Goal: Task Accomplishment & Management: Complete application form

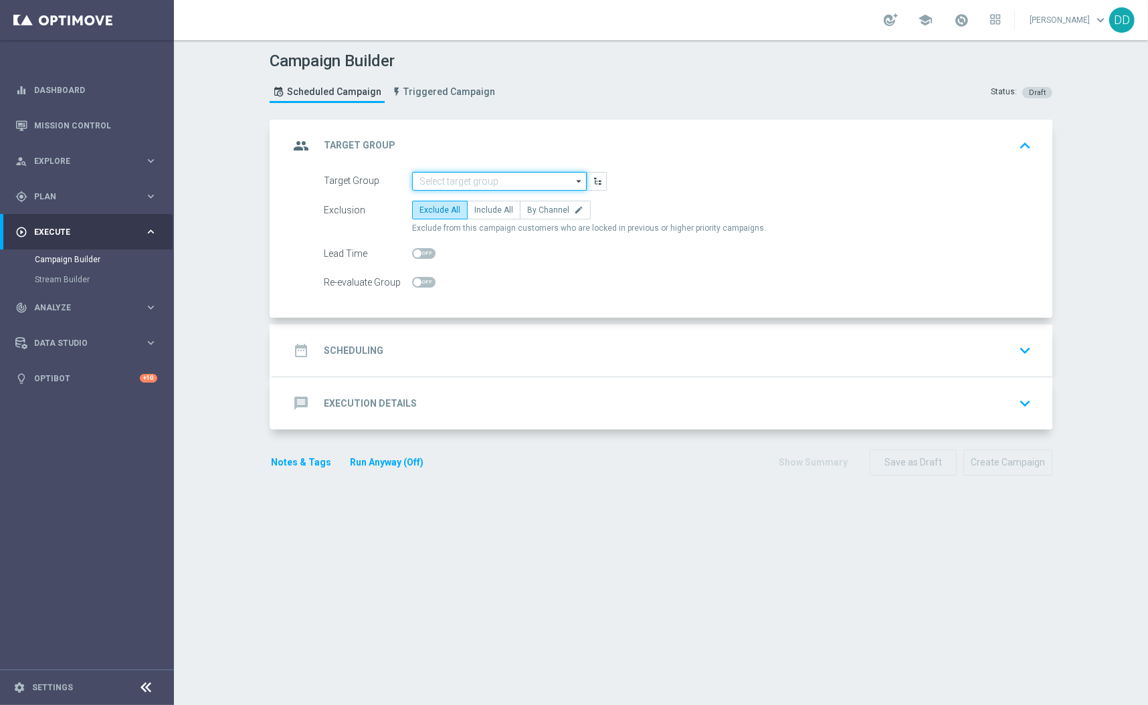
click at [476, 180] on input at bounding box center [499, 181] width 175 height 19
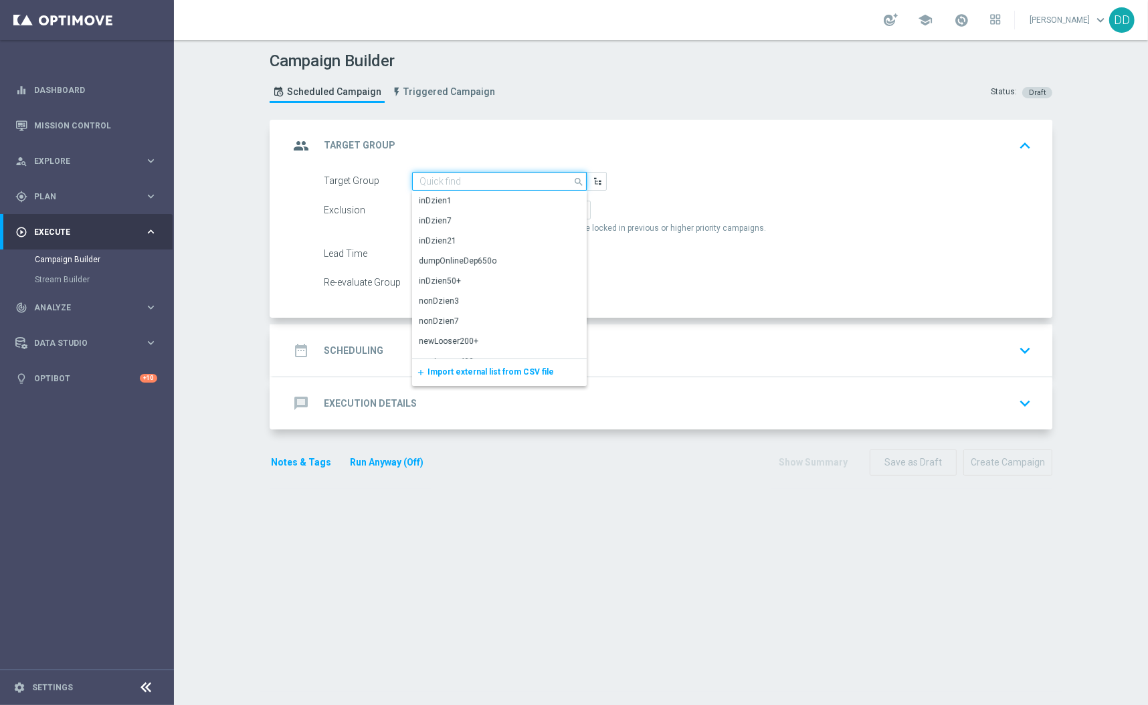
click at [455, 178] on input at bounding box center [499, 181] width 175 height 19
paste input "A_ALL_TARGET_PRODUCT_WIZJONER_150925"
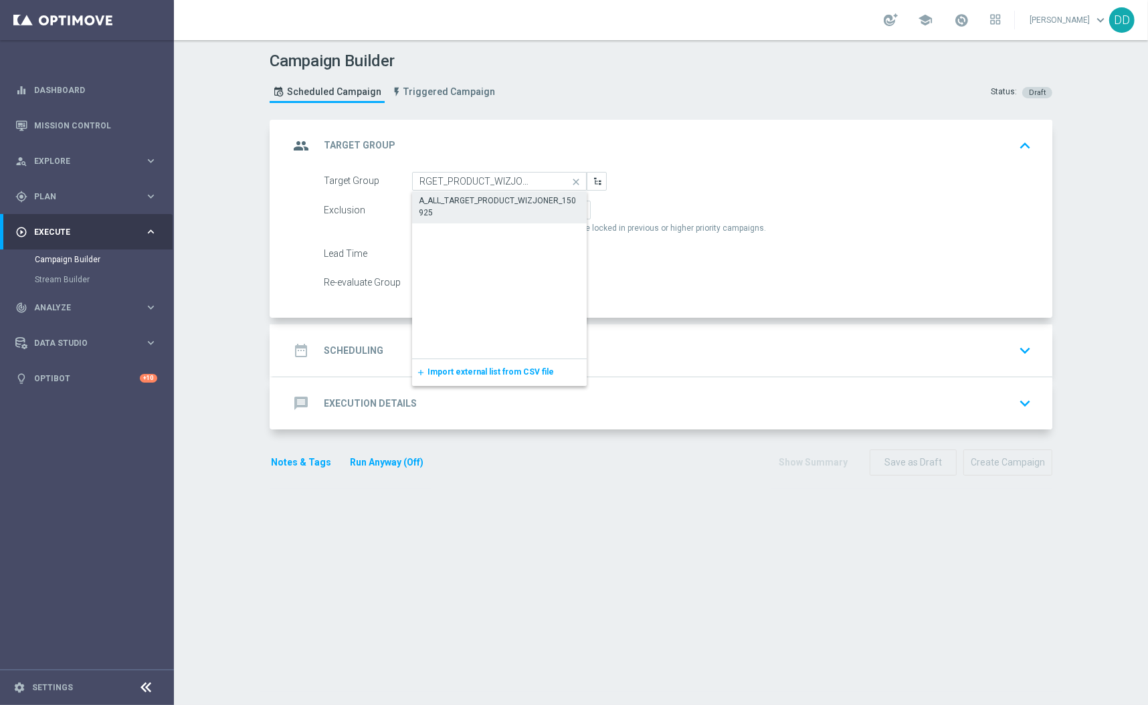
click at [474, 209] on div "A_ALL_TARGET_PRODUCT_WIZJONER_150925" at bounding box center [500, 207] width 162 height 24
type input "A_ALL_TARGET_PRODUCT_WIZJONER_150925"
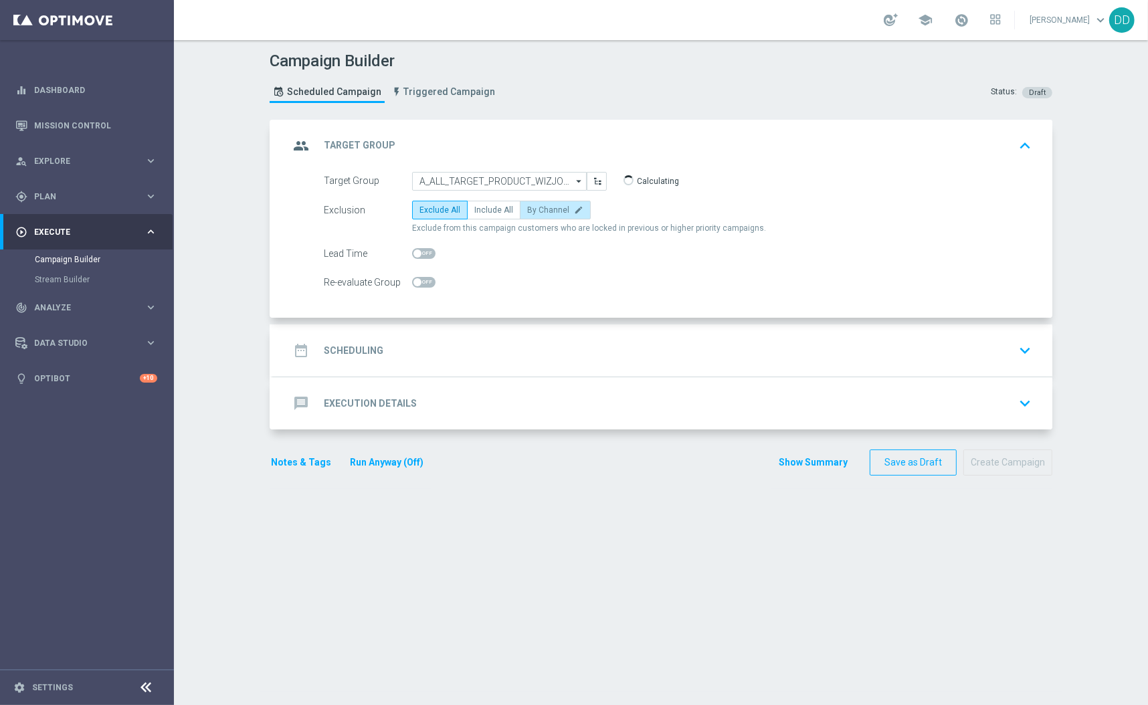
click at [532, 212] on span "By Channel" at bounding box center [548, 209] width 42 height 9
click at [532, 212] on input "By Channel edit" at bounding box center [531, 212] width 9 height 9
radio input "true"
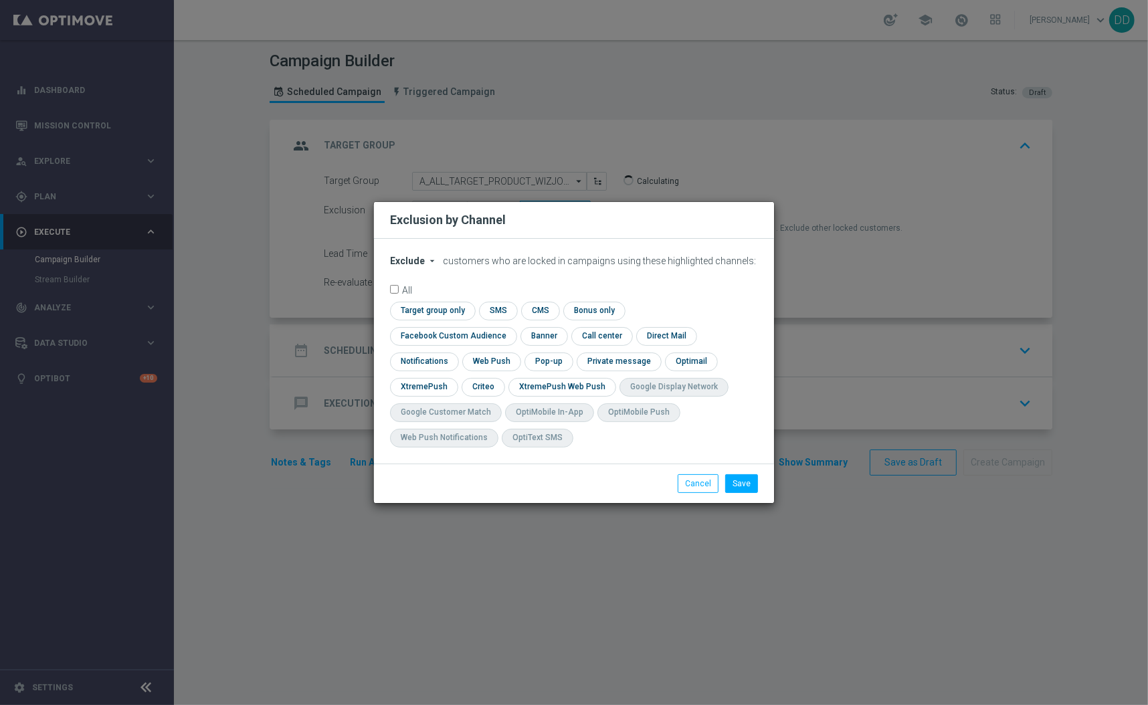
click at [423, 267] on button "Exclude arrow_drop_down" at bounding box center [415, 261] width 51 height 11
click at [421, 298] on div "Include" at bounding box center [416, 292] width 50 height 16
click at [462, 320] on input "checkbox" at bounding box center [431, 311] width 82 height 18
checkbox input "true"
click at [428, 361] on input "checkbox" at bounding box center [423, 362] width 66 height 18
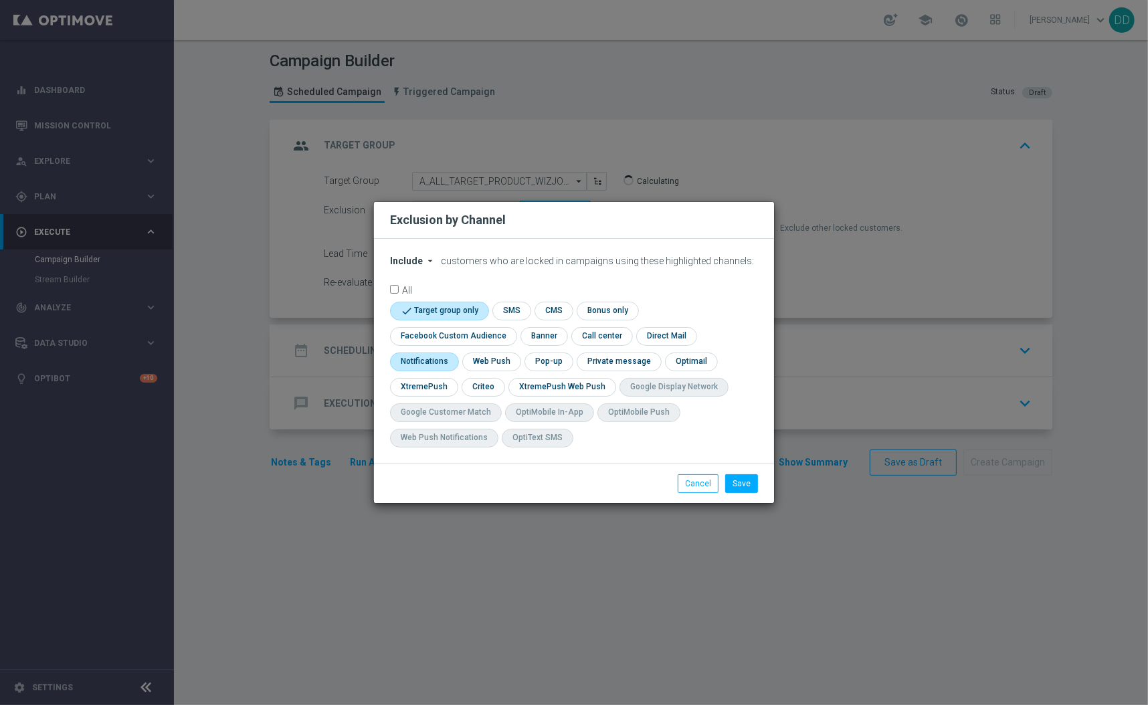
checkbox input "true"
click at [442, 388] on input "checkbox" at bounding box center [422, 387] width 65 height 18
checkbox input "true"
click at [488, 391] on input "checkbox" at bounding box center [495, 387] width 41 height 18
checkbox input "true"
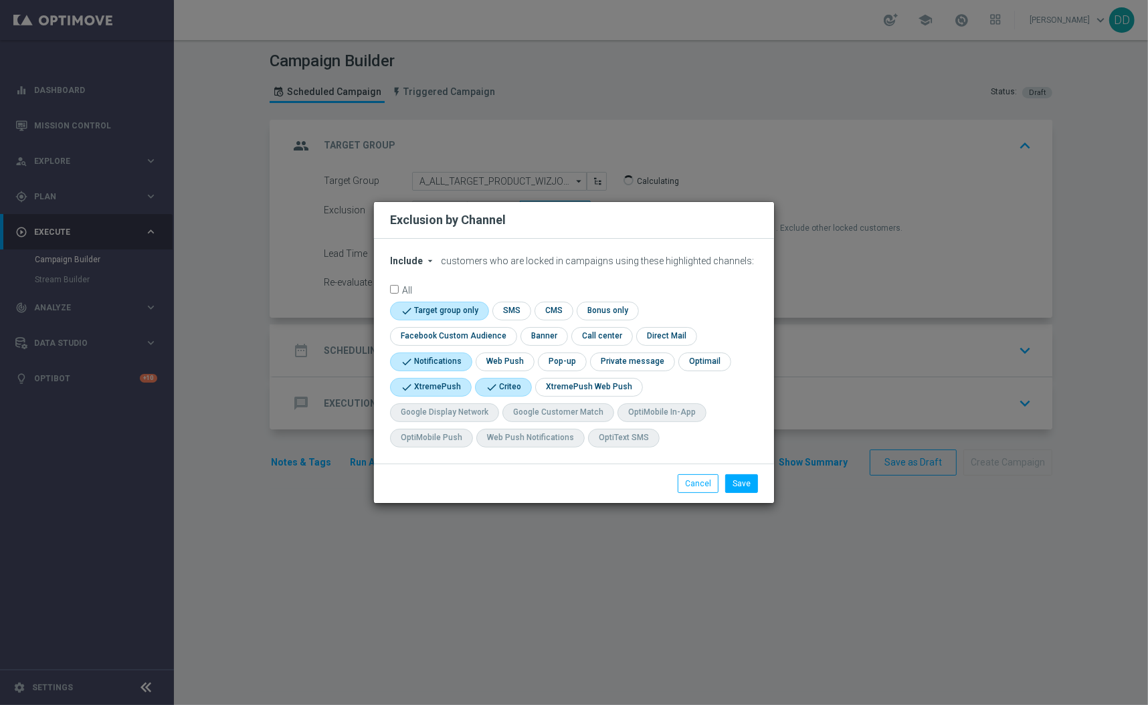
click at [424, 360] on input "checkbox" at bounding box center [429, 362] width 78 height 18
checkbox input "false"
click at [466, 340] on input "checkbox" at bounding box center [450, 336] width 121 height 18
checkbox input "true"
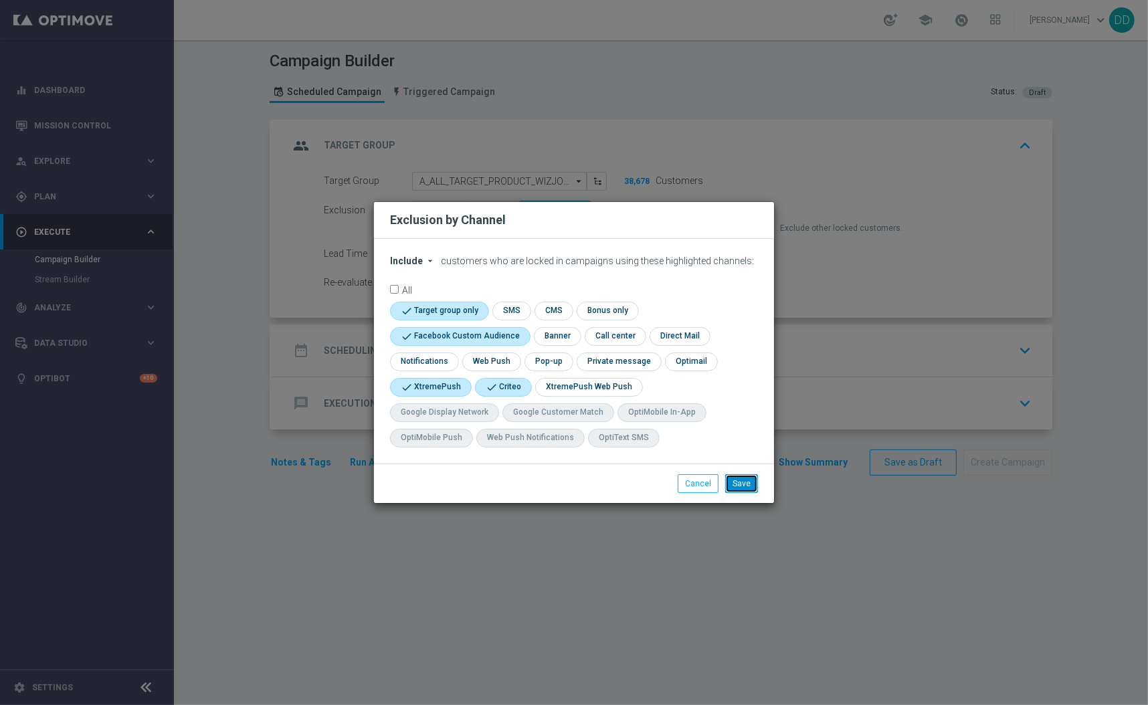
click at [745, 483] on button "Save" at bounding box center [741, 483] width 33 height 19
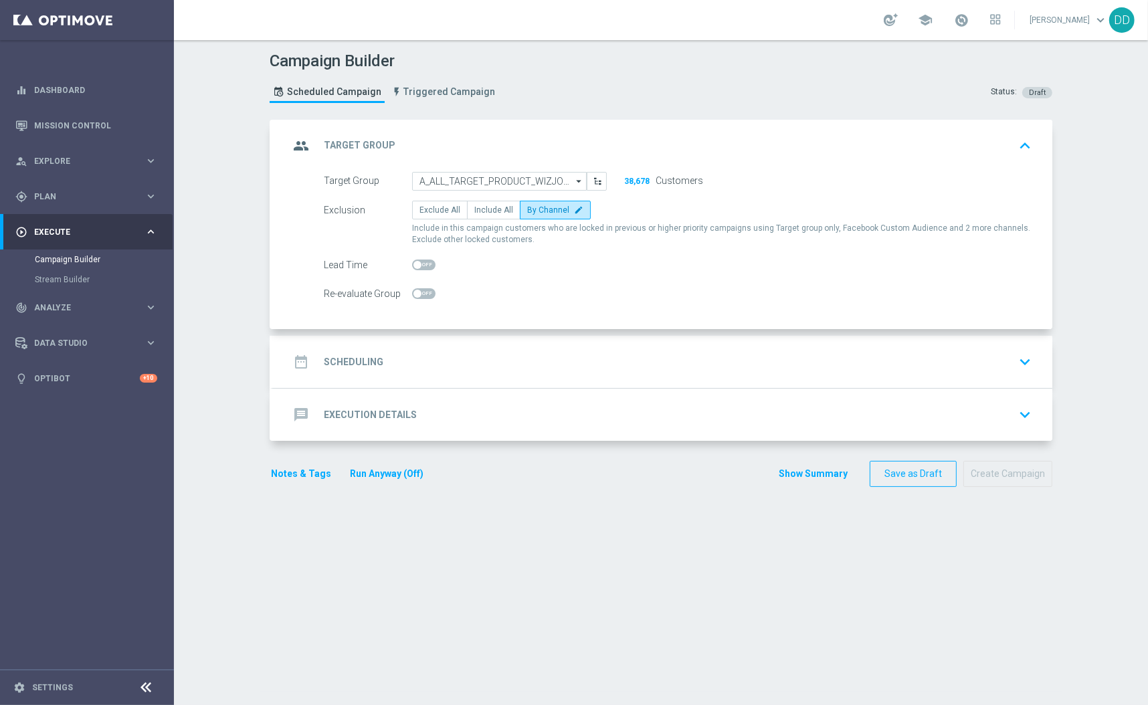
click at [583, 381] on div "date_range Scheduling keyboard_arrow_down" at bounding box center [662, 362] width 779 height 52
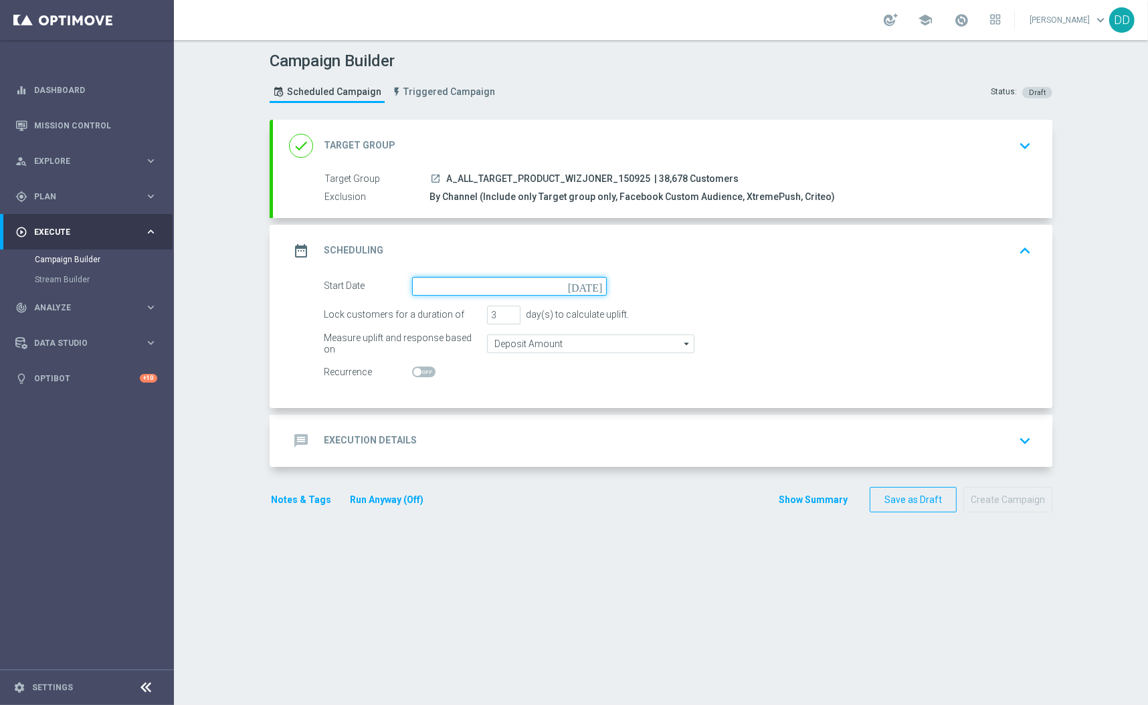
click at [459, 283] on input at bounding box center [509, 286] width 195 height 19
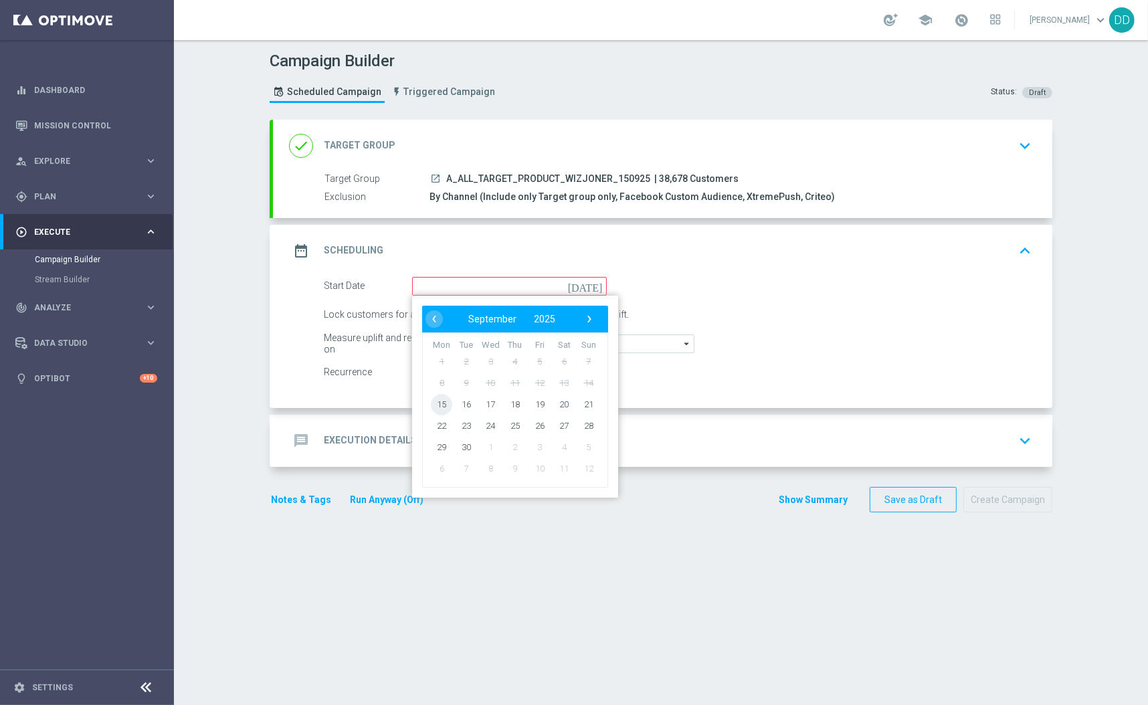
click at [432, 402] on span "15" at bounding box center [441, 403] width 21 height 21
type input "15 Sep 2025"
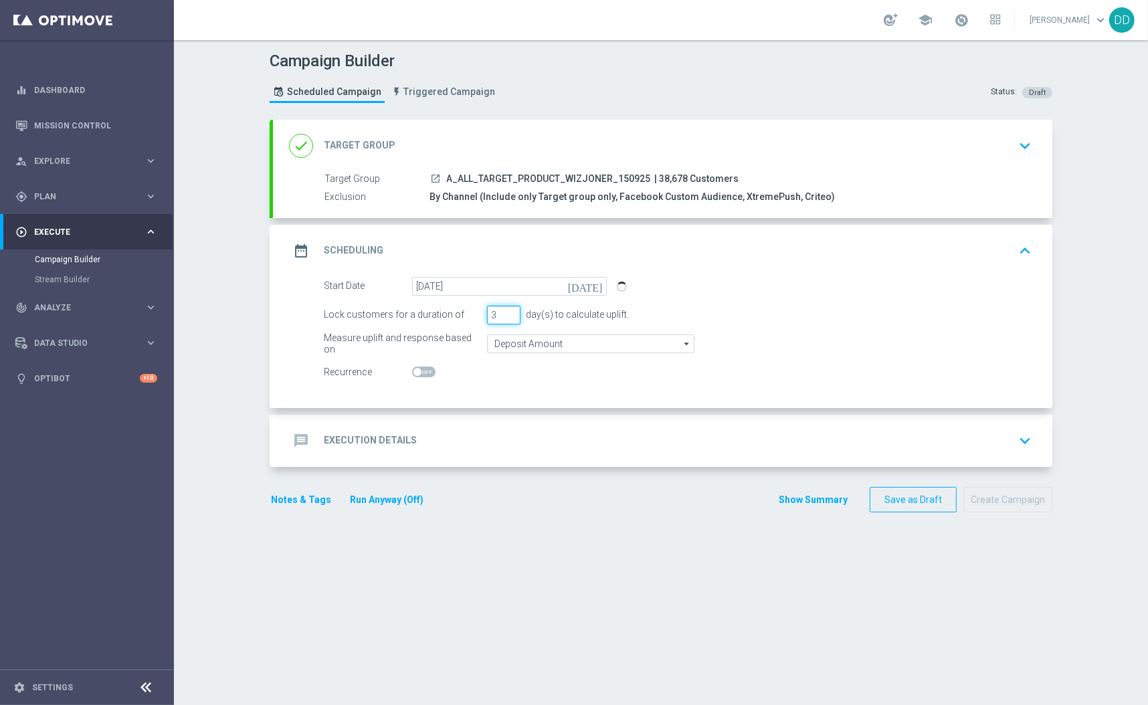
drag, startPoint x: 486, startPoint y: 310, endPoint x: 518, endPoint y: 356, distance: 56.2
click at [504, 320] on input "3" at bounding box center [503, 315] width 33 height 19
type input "1"
click at [522, 347] on input "Deposit Amount" at bounding box center [590, 343] width 207 height 19
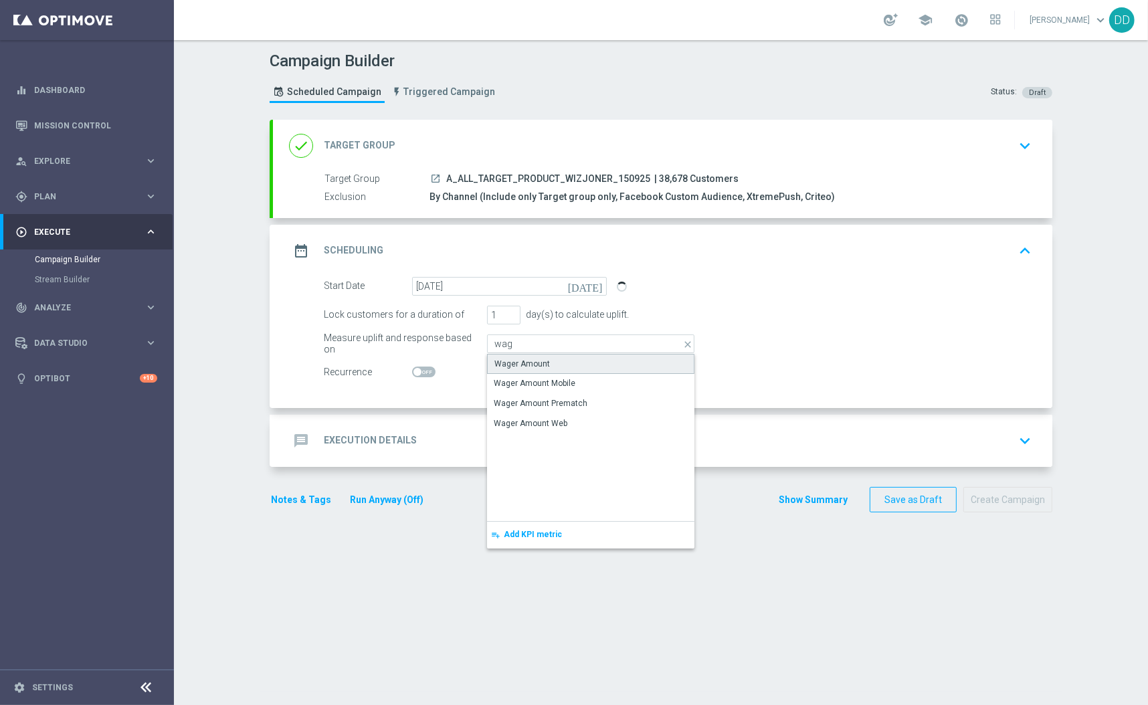
click at [516, 356] on div "Wager Amount" at bounding box center [590, 364] width 207 height 20
type input "Wager Amount"
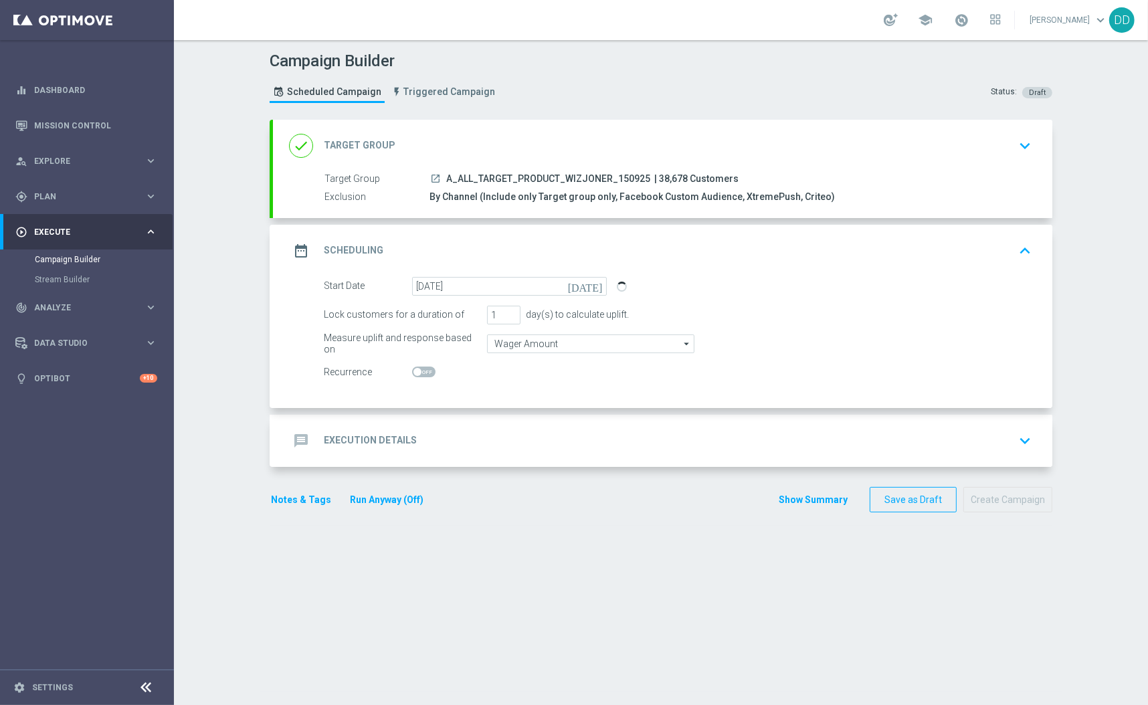
click at [516, 433] on div "message Execution Details keyboard_arrow_down" at bounding box center [662, 440] width 747 height 25
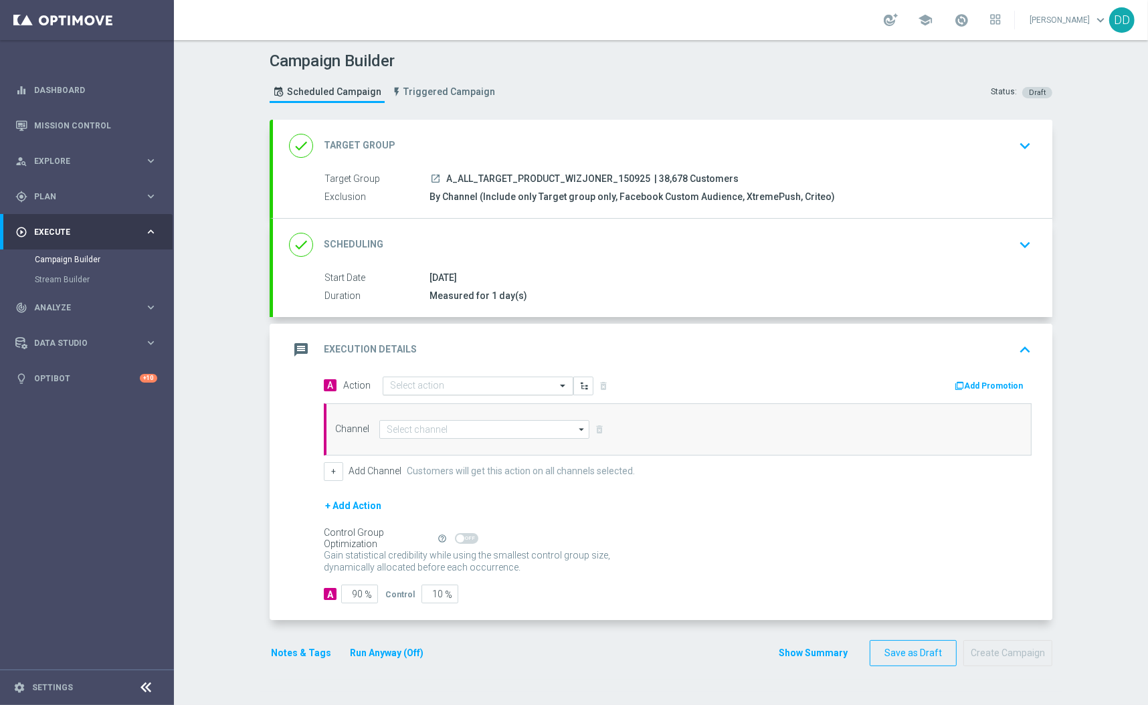
click at [480, 386] on input "text" at bounding box center [464, 386] width 149 height 11
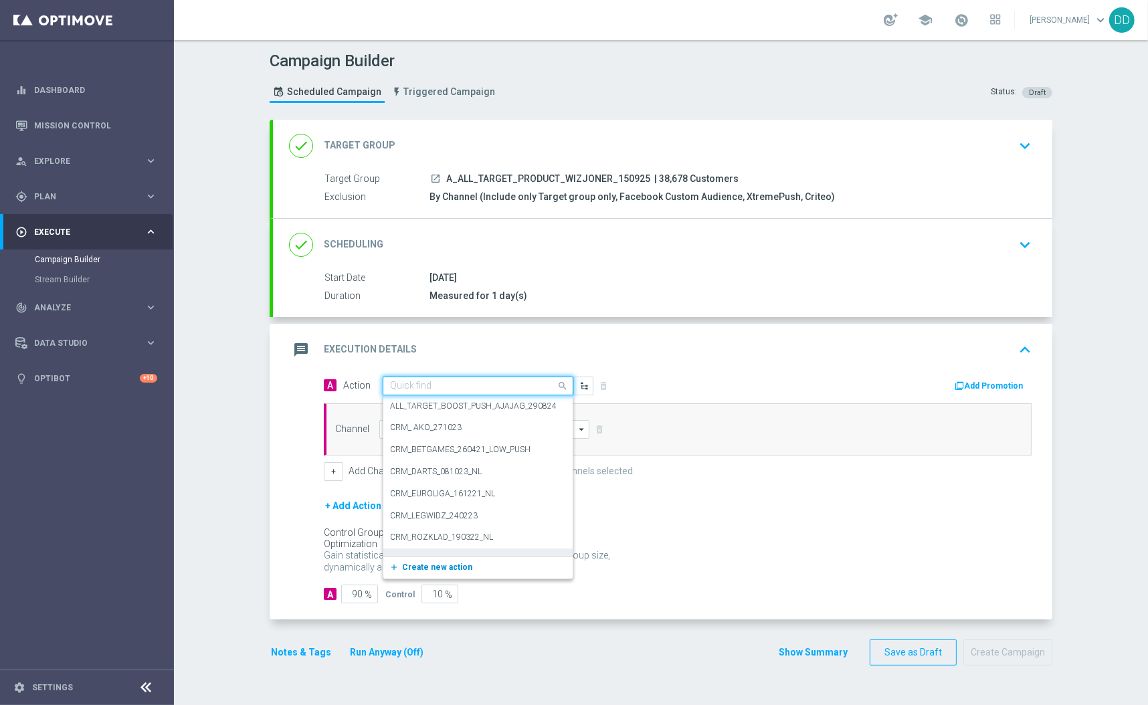
click at [462, 571] on button "add_new Create new action" at bounding box center [475, 567] width 185 height 15
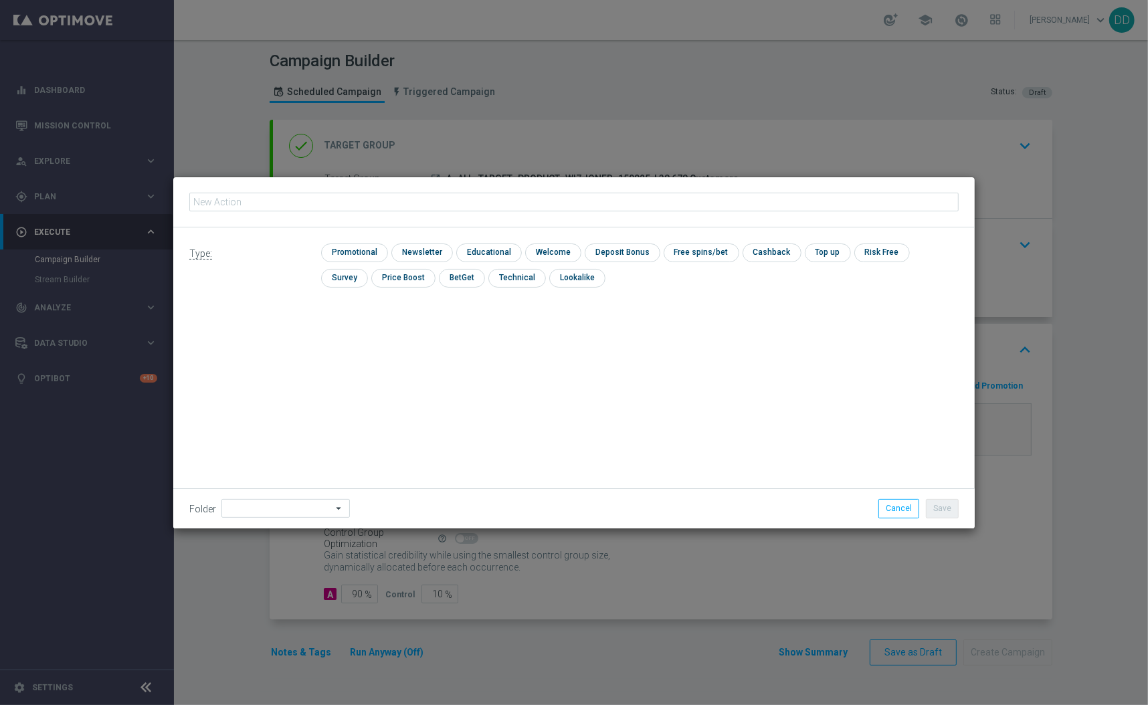
type input "A_ALL_TARGET_PRODUCT_WIZJONER_150925"
drag, startPoint x: 368, startPoint y: 256, endPoint x: 377, endPoint y: 257, distance: 8.8
click at [369, 256] on input "checkbox" at bounding box center [353, 253] width 64 height 18
checkbox input "true"
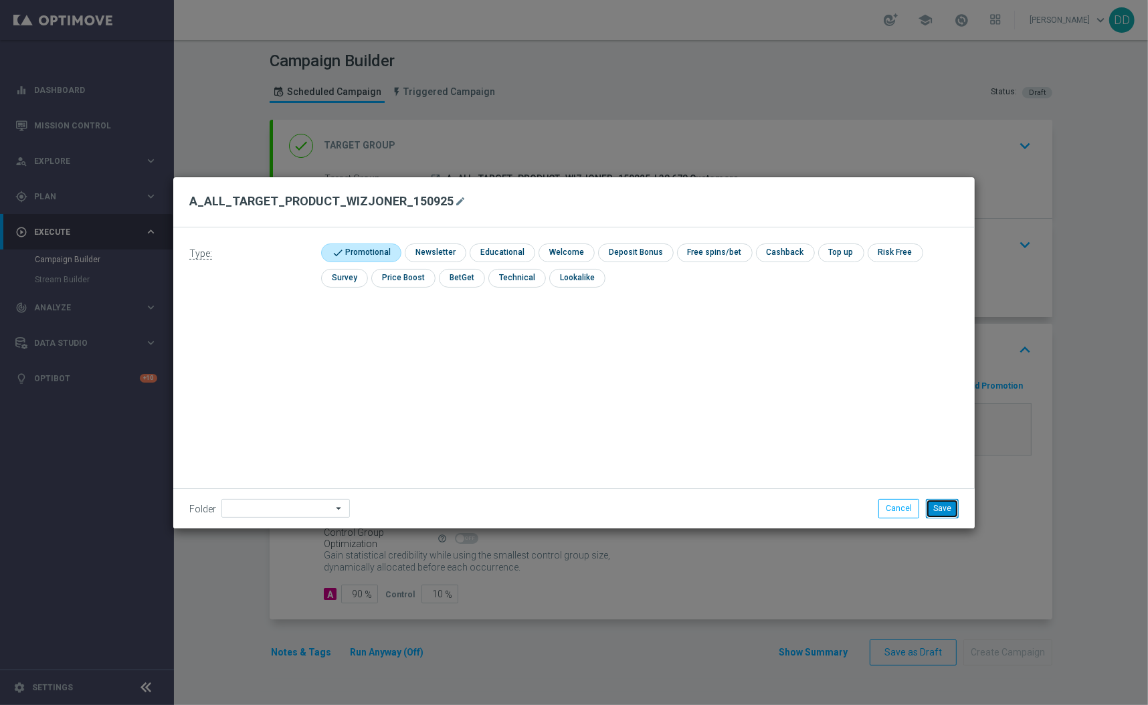
click at [943, 510] on button "Save" at bounding box center [942, 508] width 33 height 19
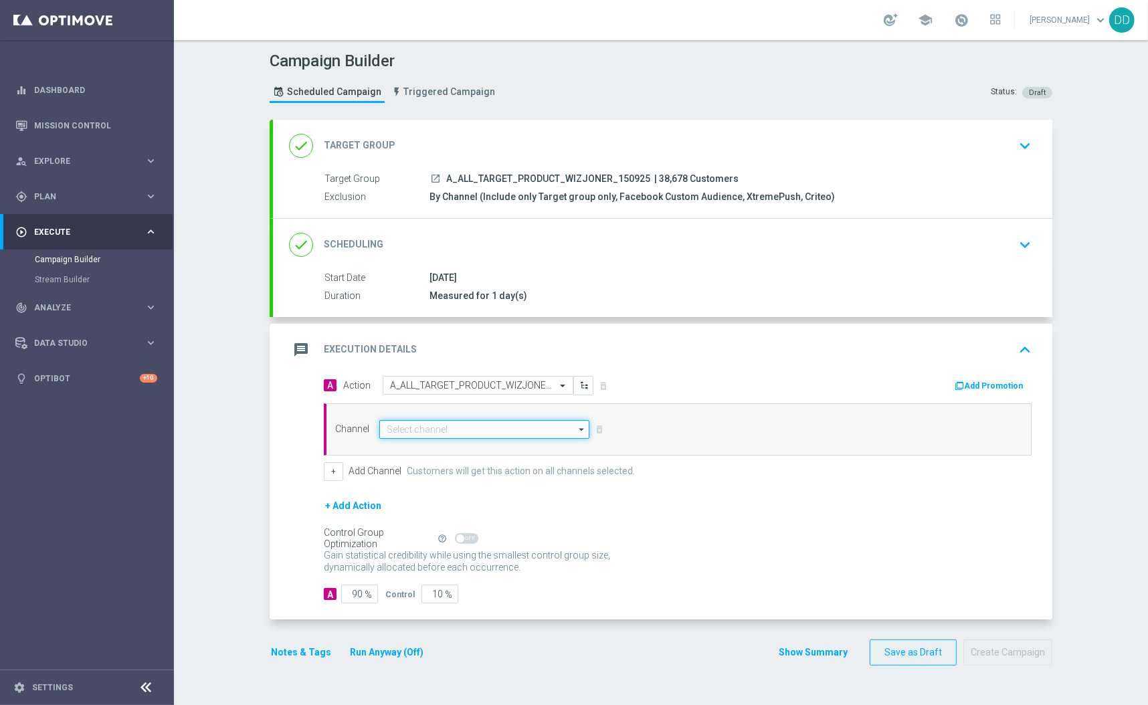
click at [470, 425] on input at bounding box center [484, 429] width 210 height 19
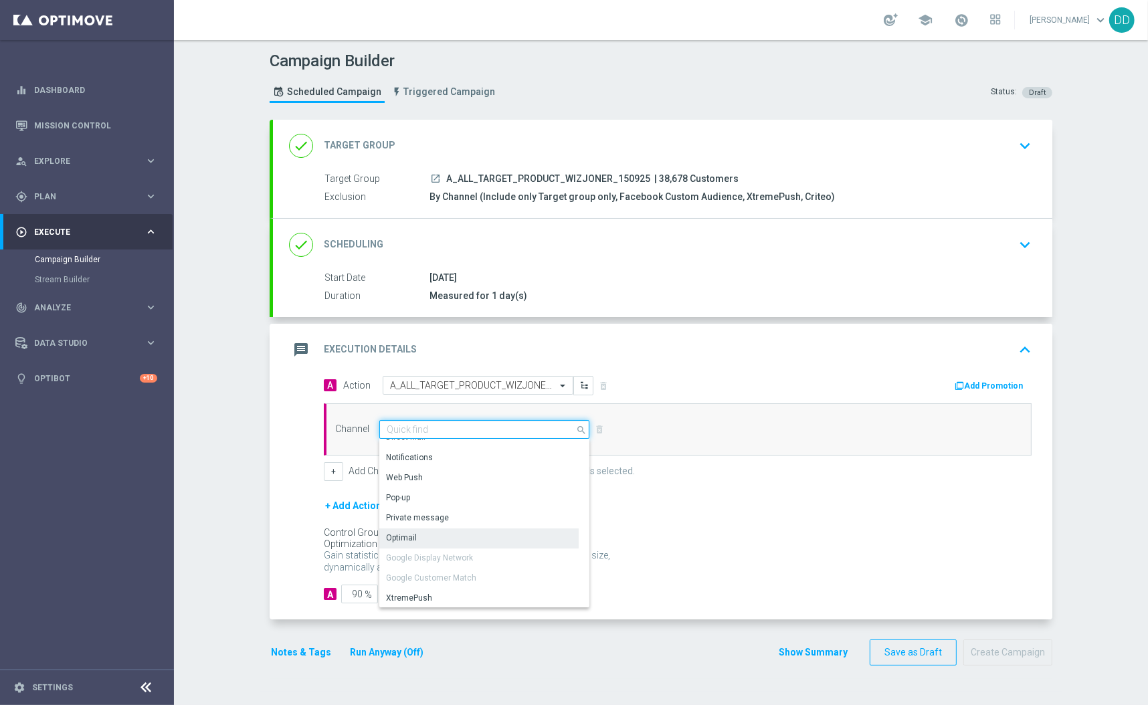
scroll to position [178, 0]
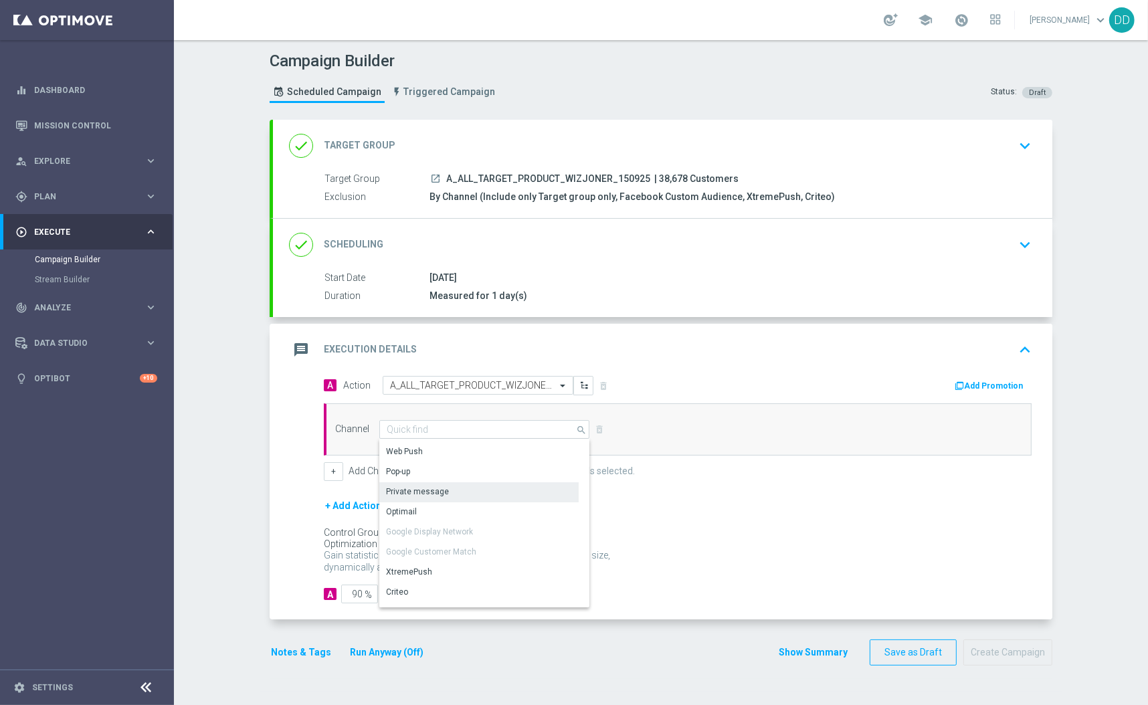
click at [454, 489] on div "Private message" at bounding box center [478, 491] width 199 height 19
type input "Private message"
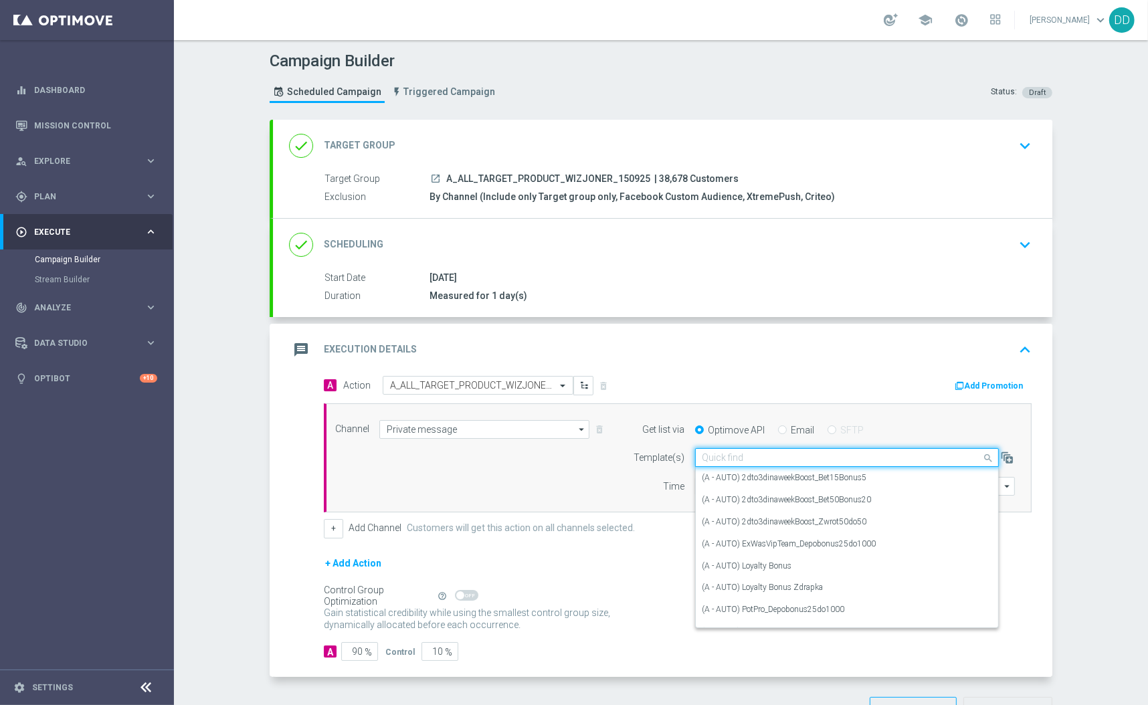
click at [765, 449] on div "Quick find" at bounding box center [847, 457] width 304 height 19
paste input "A_ALL_TARGET_PRODUCT_WIZJONER_150925"
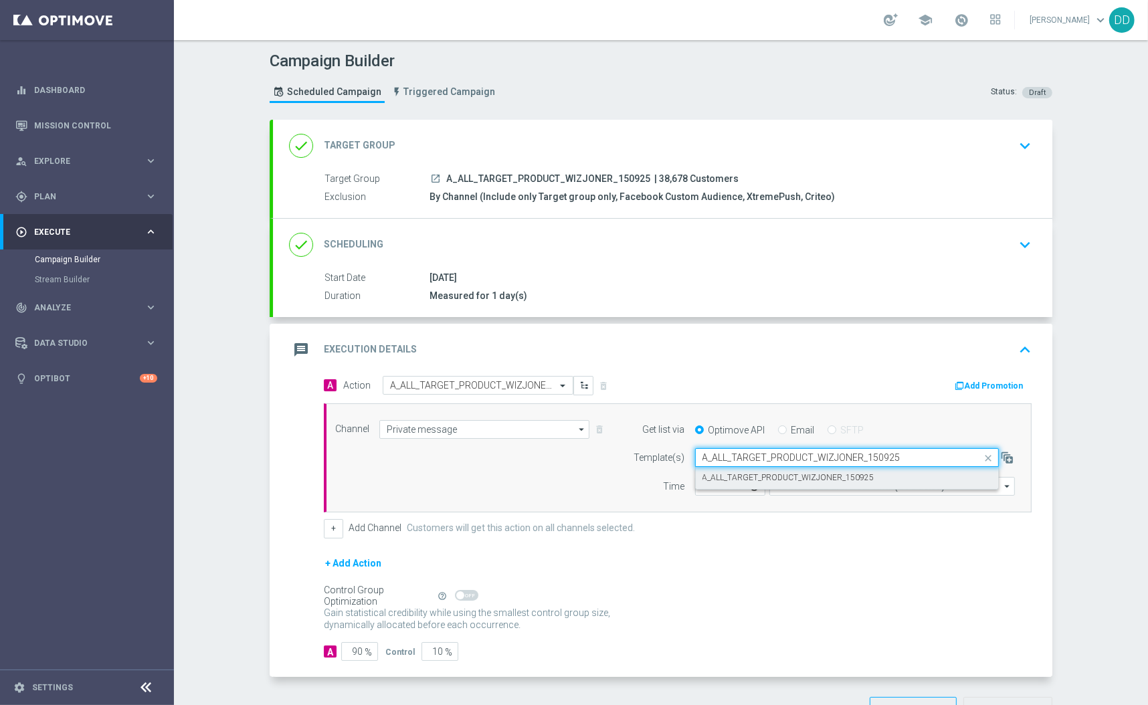
click at [769, 472] on label "A_ALL_TARGET_PRODUCT_WIZJONER_150925" at bounding box center [788, 477] width 172 height 11
type input "A_ALL_TARGET_PRODUCT_WIZJONER_150925"
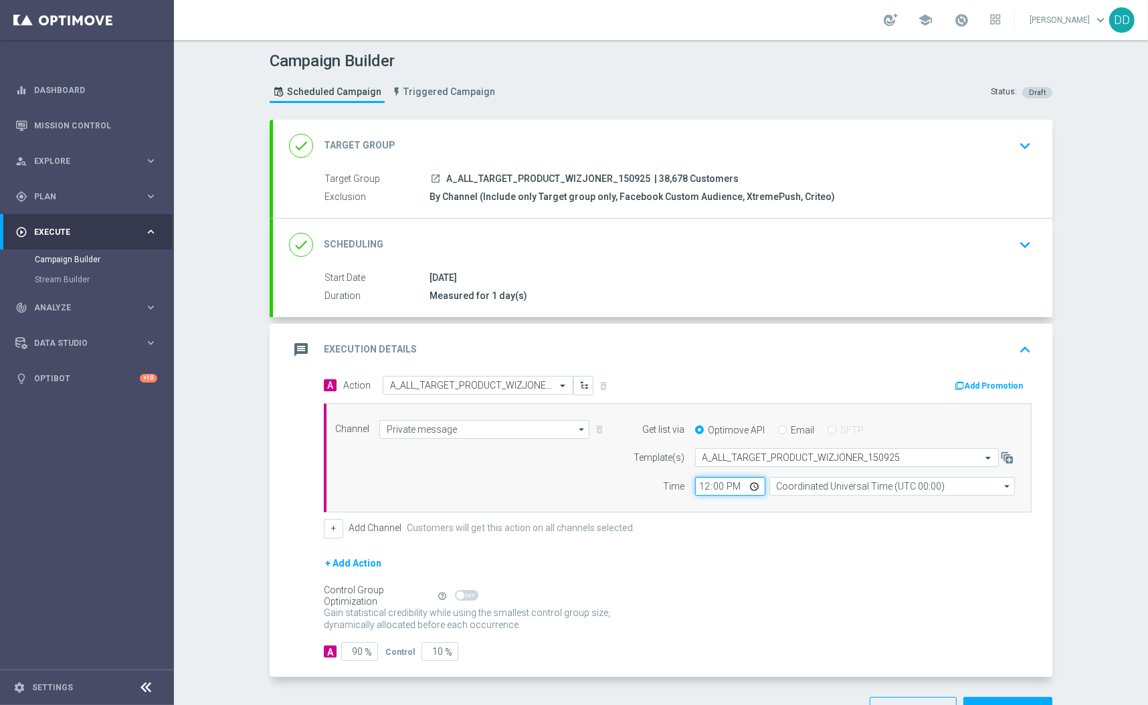
click at [696, 487] on input "12:00" at bounding box center [730, 486] width 70 height 19
type input "12:32"
click at [788, 482] on input "Coordinated Universal Time (UTC 00:00)" at bounding box center [892, 486] width 246 height 19
drag, startPoint x: 794, startPoint y: 506, endPoint x: 743, endPoint y: 513, distance: 51.9
click at [793, 504] on div "Central European Time (Warsaw) (UTC +02:00)" at bounding box center [885, 506] width 219 height 12
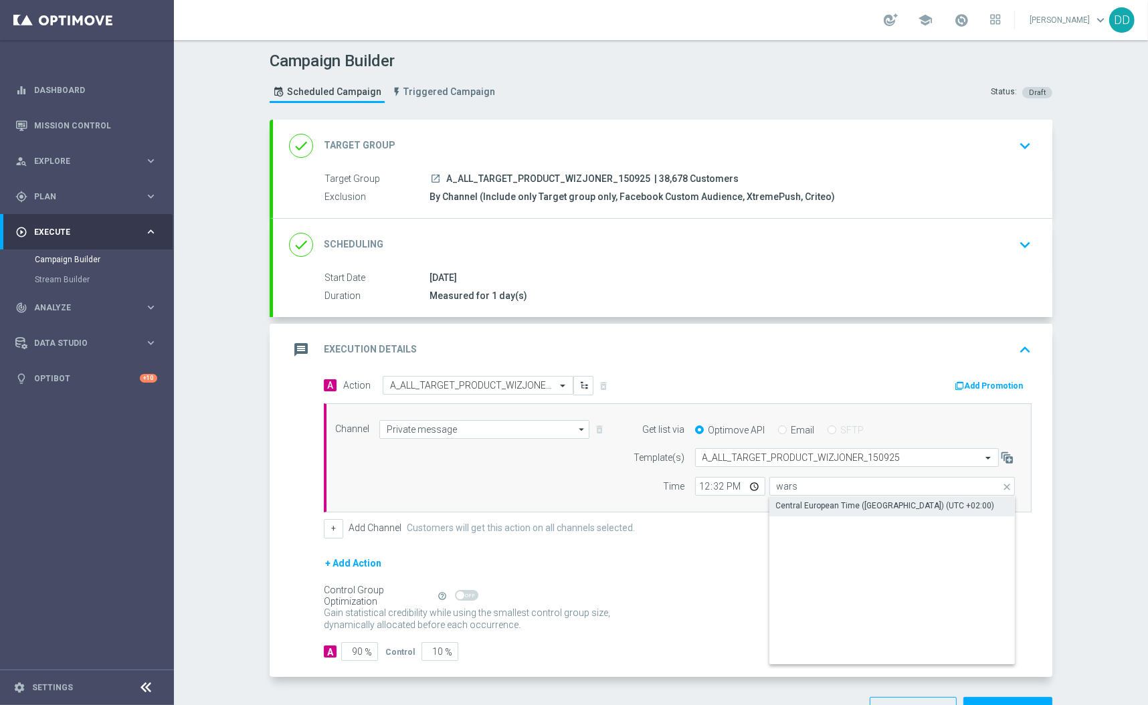
type input "Central European Time (Warsaw) (UTC +02:00)"
drag, startPoint x: 348, startPoint y: 654, endPoint x: 307, endPoint y: 642, distance: 42.4
click at [310, 644] on div "A Action Select action A_ALL_TARGET_PRODUCT_WIZJONER_150925 delete_forever Add …" at bounding box center [662, 526] width 779 height 301
type input "10"
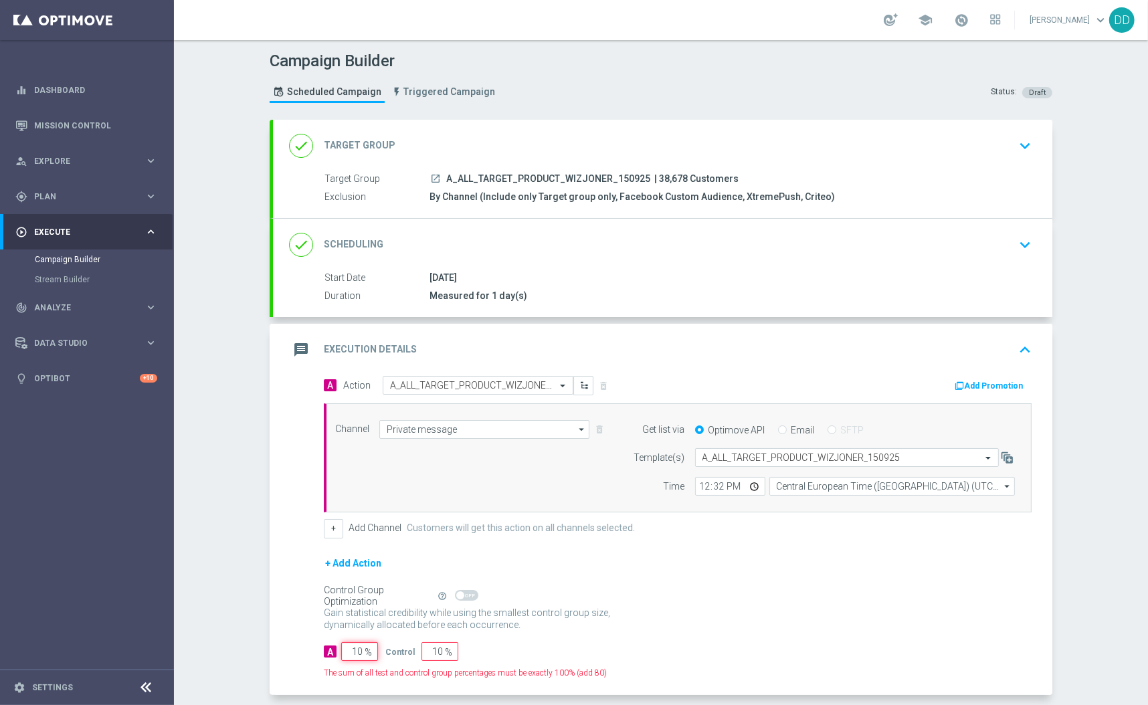
type input "90"
type input "100"
type input "0"
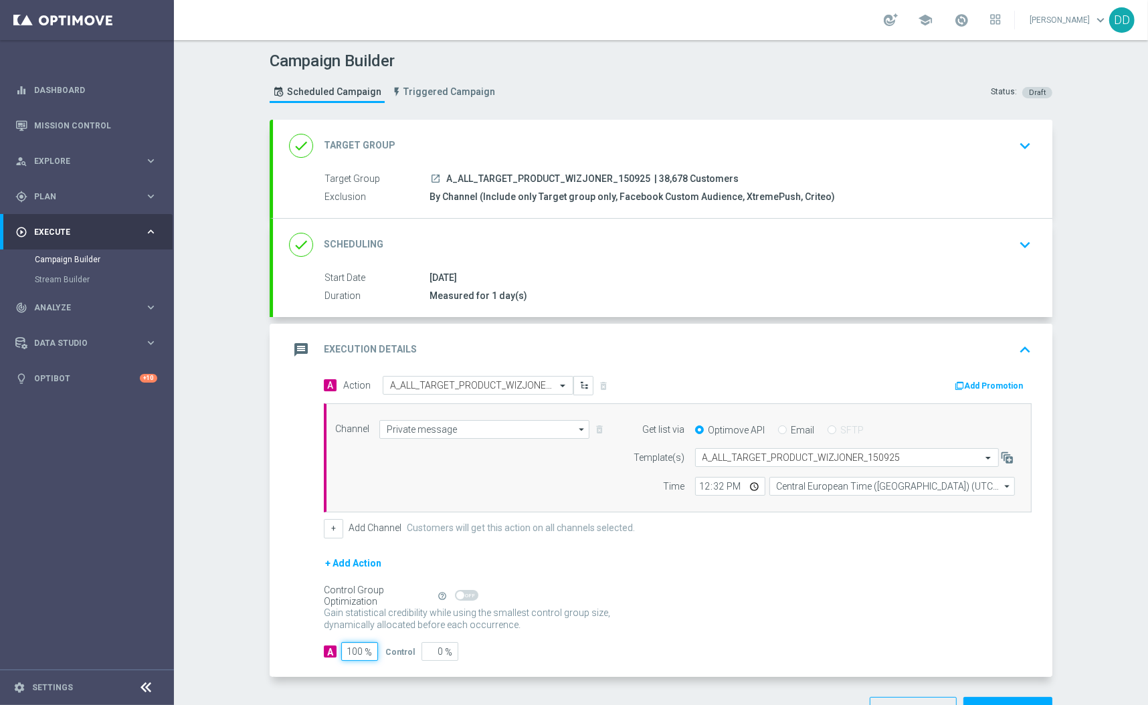
type input "100"
click at [693, 225] on div "done Scheduling keyboard_arrow_down" at bounding box center [662, 245] width 779 height 52
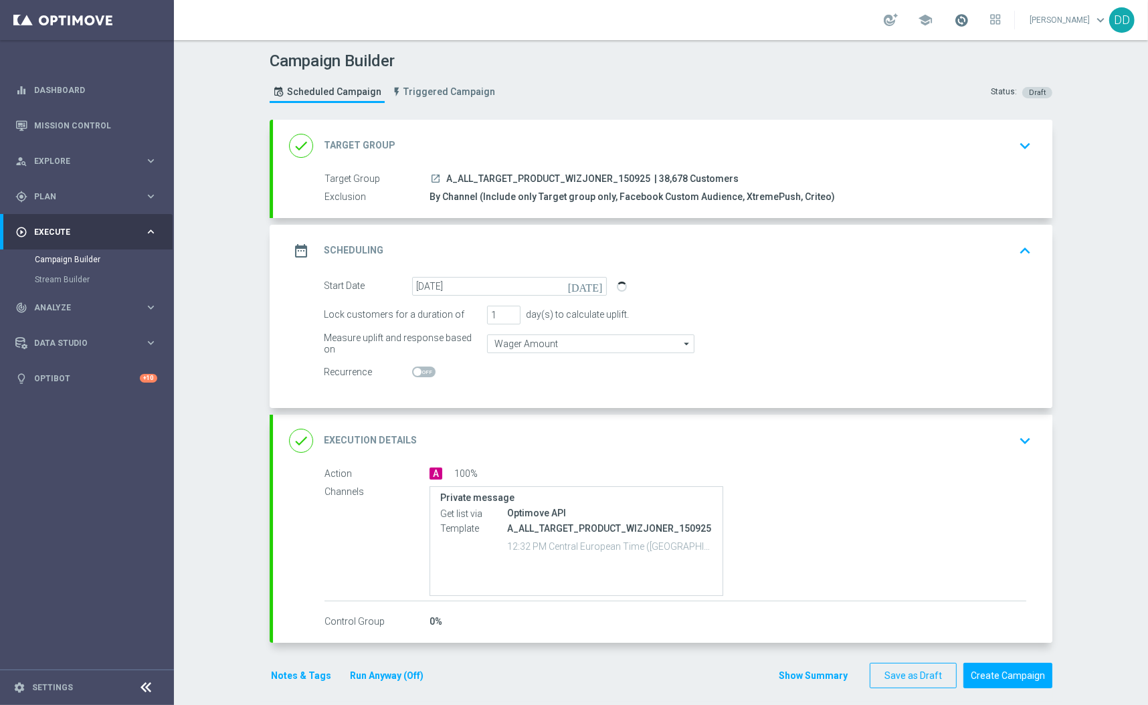
click at [954, 17] on span at bounding box center [961, 20] width 15 height 15
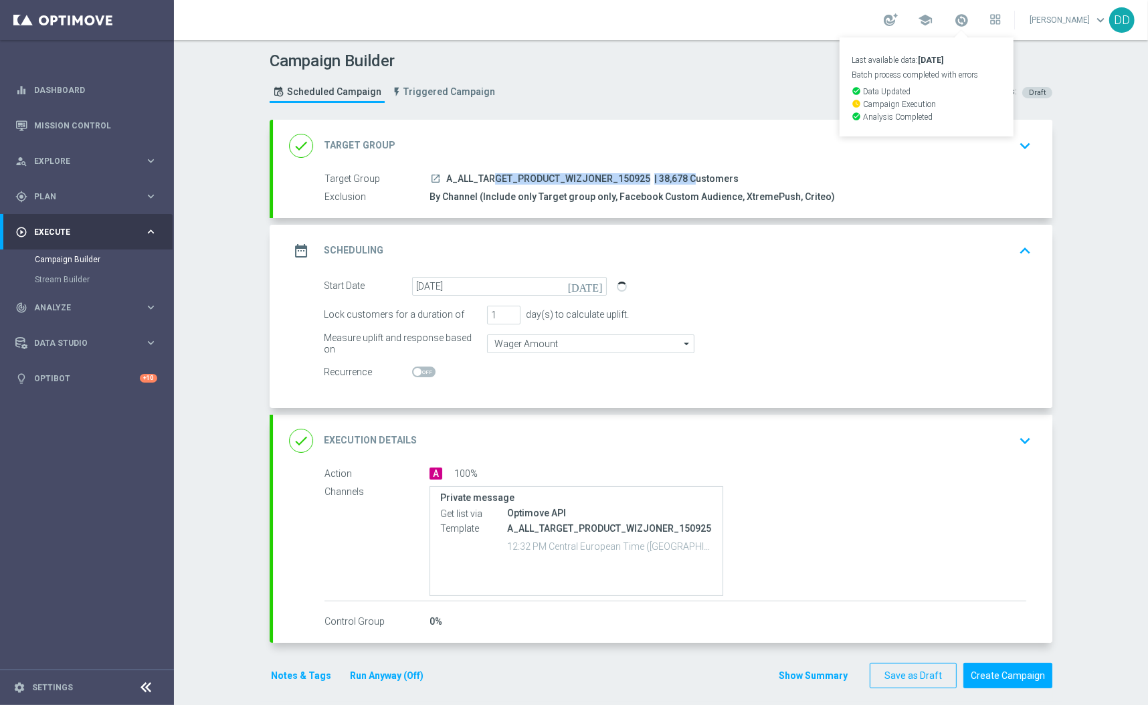
drag, startPoint x: 440, startPoint y: 177, endPoint x: 643, endPoint y: 181, distance: 203.4
click at [643, 181] on div "launch A_ALL_TARGET_PRODUCT_WIZJONER_150925 | 38,678 Customers" at bounding box center [727, 178] width 597 height 13
copy div "A_ALL_TARGET_PRODUCT_WIZJONER_150925 |"
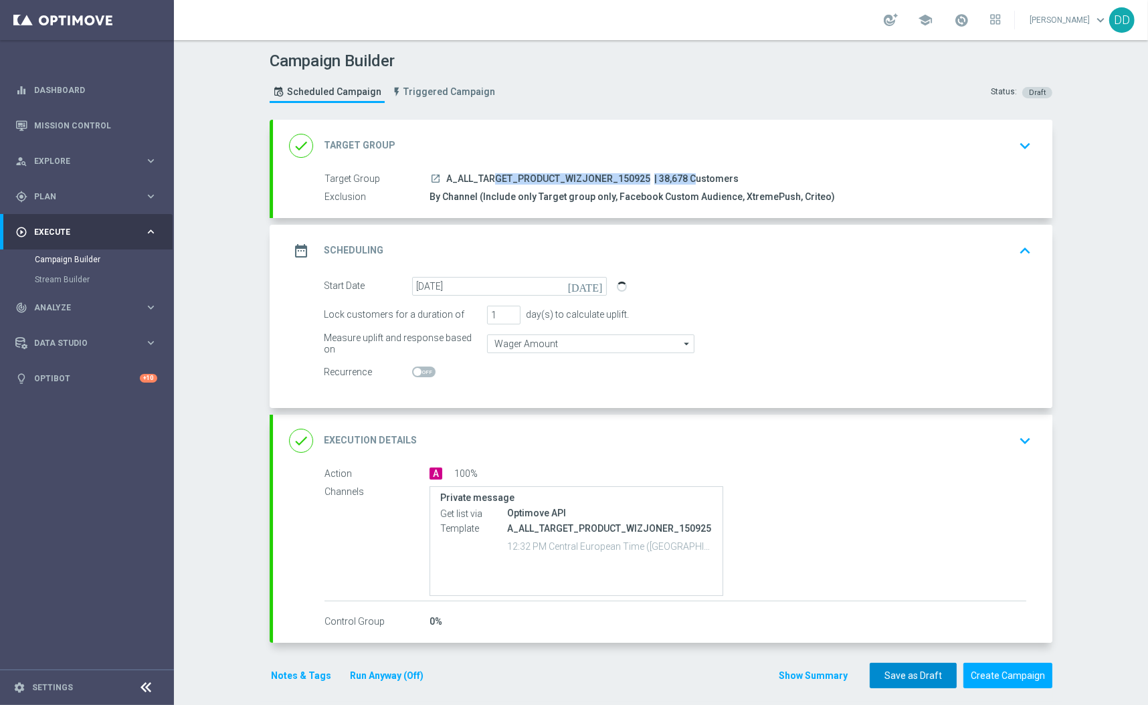
click at [881, 678] on button "Save as Draft" at bounding box center [913, 676] width 87 height 26
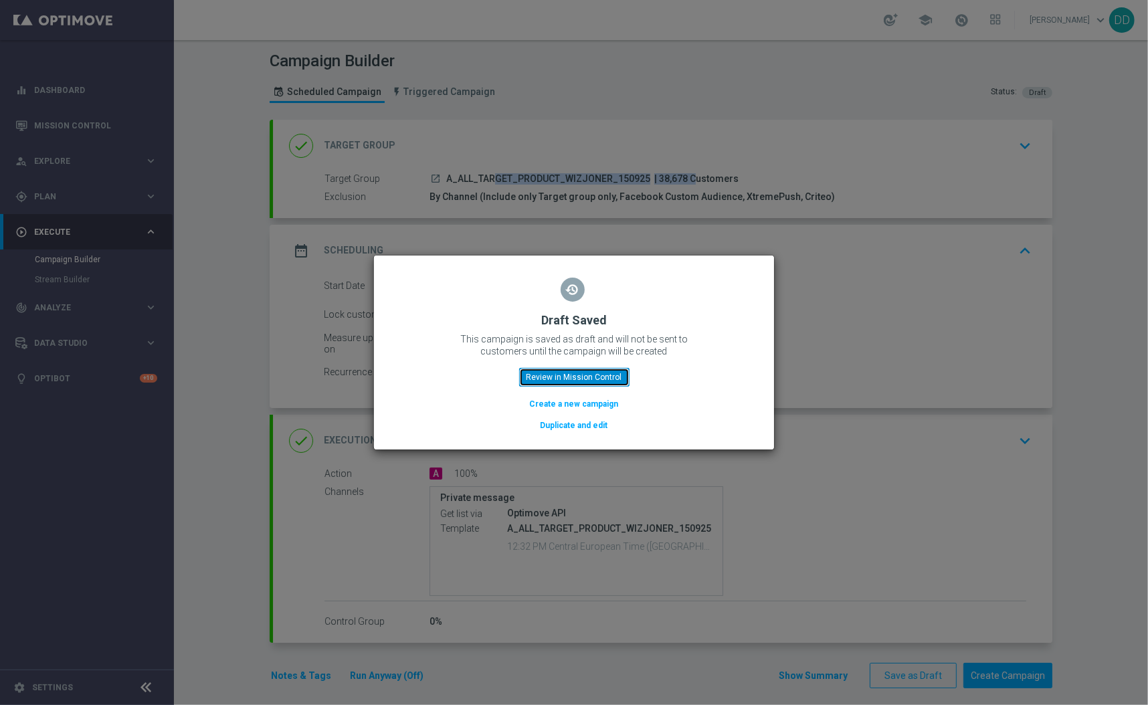
click at [591, 385] on button "Review in Mission Control" at bounding box center [574, 377] width 110 height 19
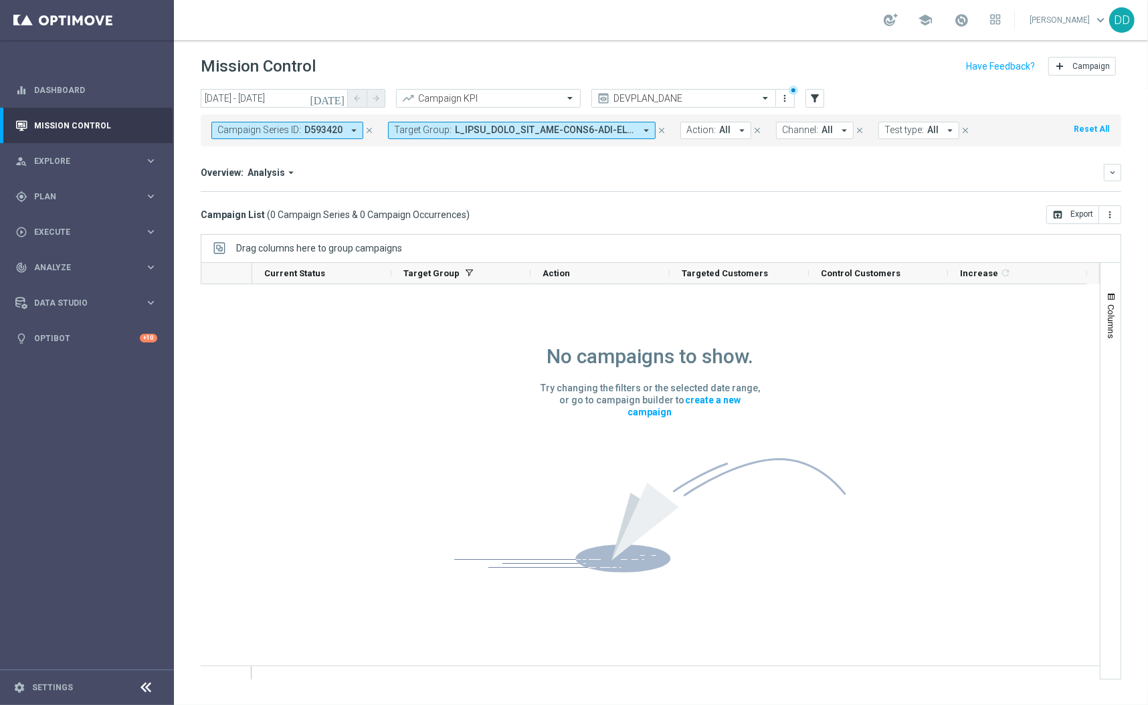
click at [666, 132] on button "close" at bounding box center [662, 130] width 12 height 15
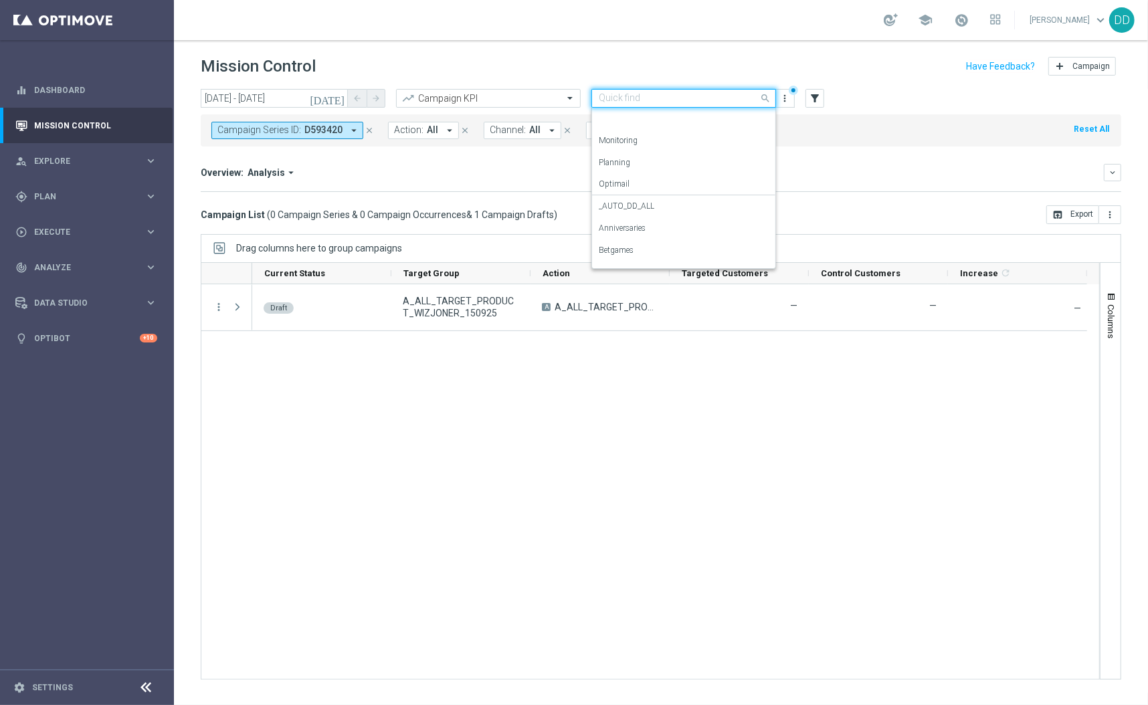
click at [731, 98] on input "text" at bounding box center [670, 98] width 143 height 11
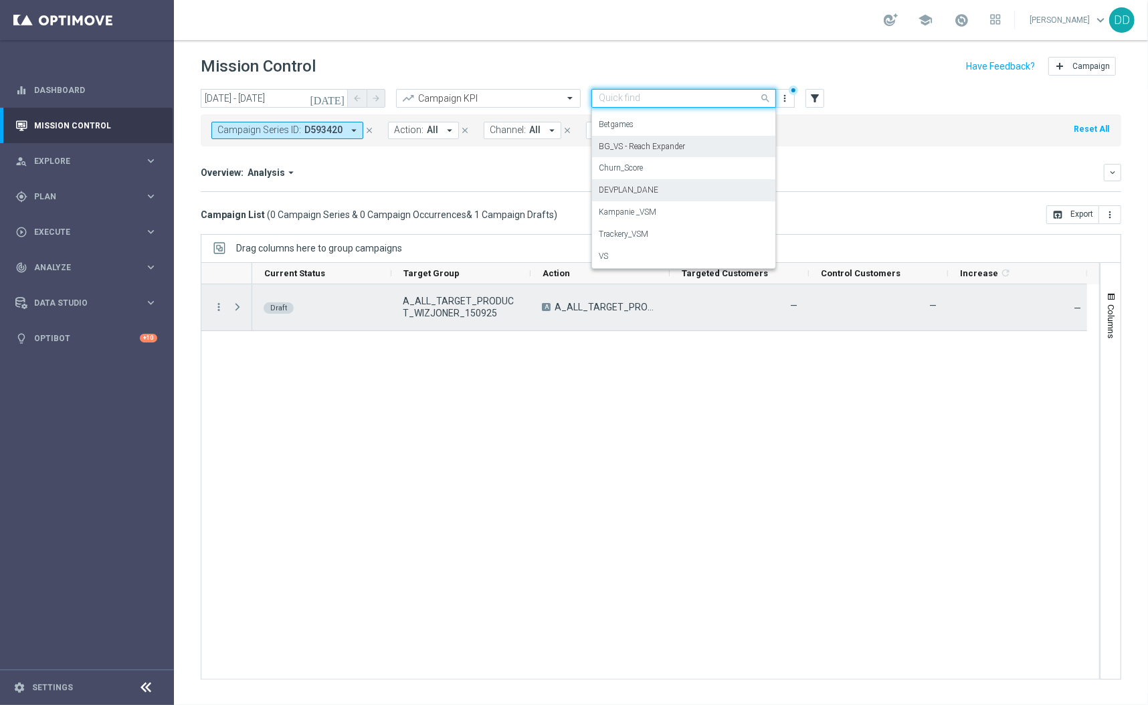
click at [211, 308] on div "more_vert" at bounding box center [213, 307] width 24 height 46
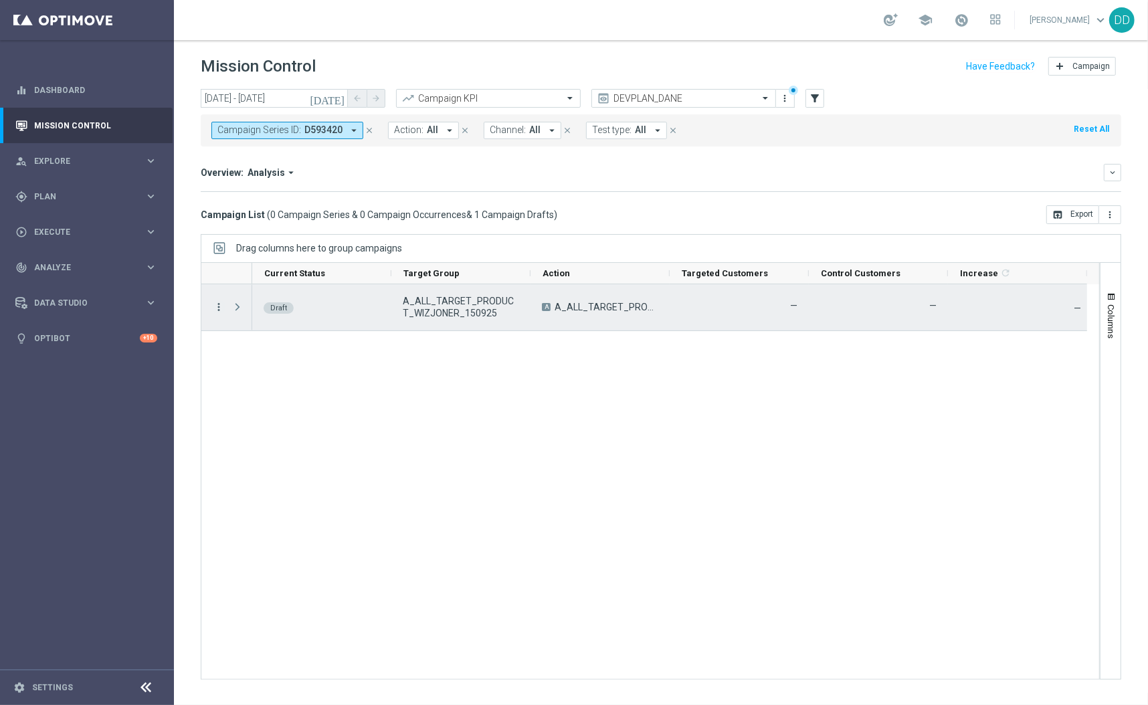
click at [221, 308] on icon "more_vert" at bounding box center [219, 307] width 12 height 12
click at [255, 361] on span "Edit" at bounding box center [252, 359] width 15 height 9
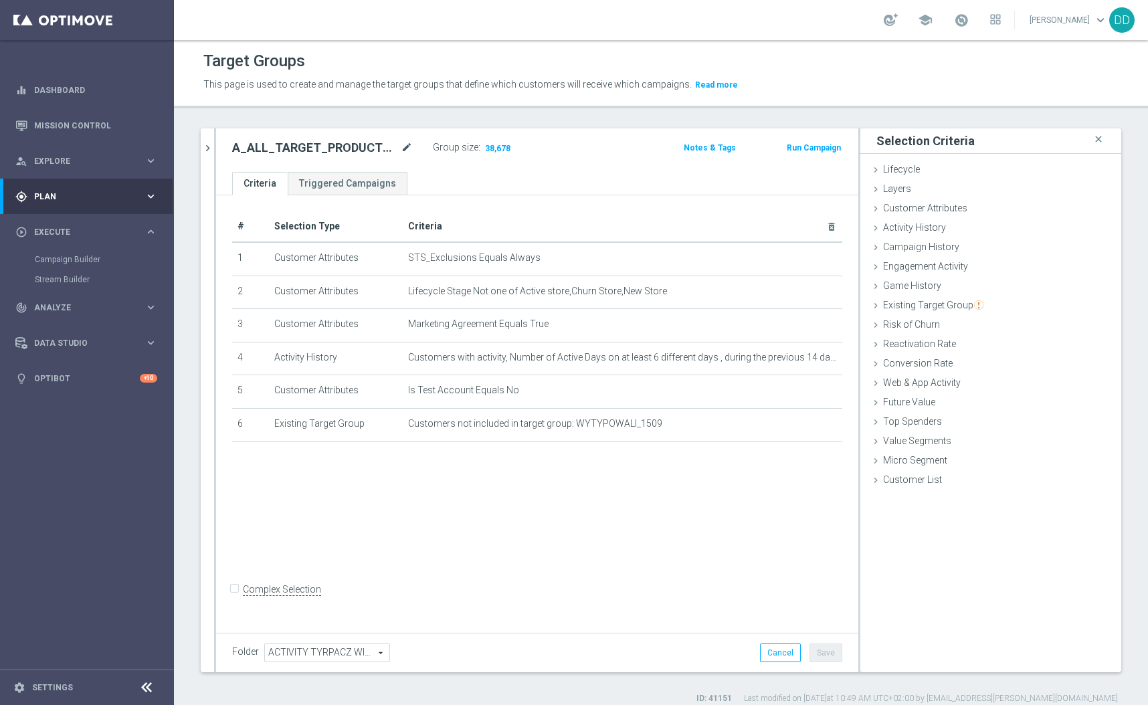
click at [415, 140] on div "A_ALL_TARGET_PRODUCT_WIZJONER_150925 mode_edit" at bounding box center [332, 147] width 201 height 19
click at [401, 144] on icon "mode_edit" at bounding box center [407, 148] width 12 height 16
click at [207, 145] on icon "chevron_right" at bounding box center [207, 148] width 13 height 13
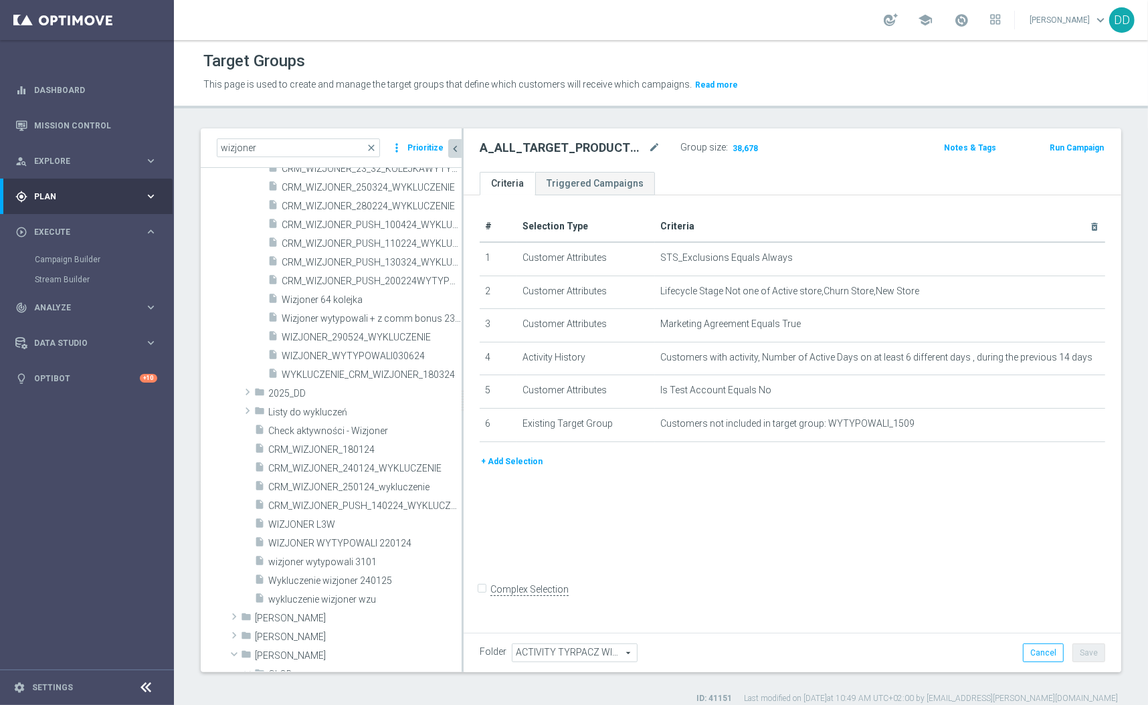
scroll to position [454, 0]
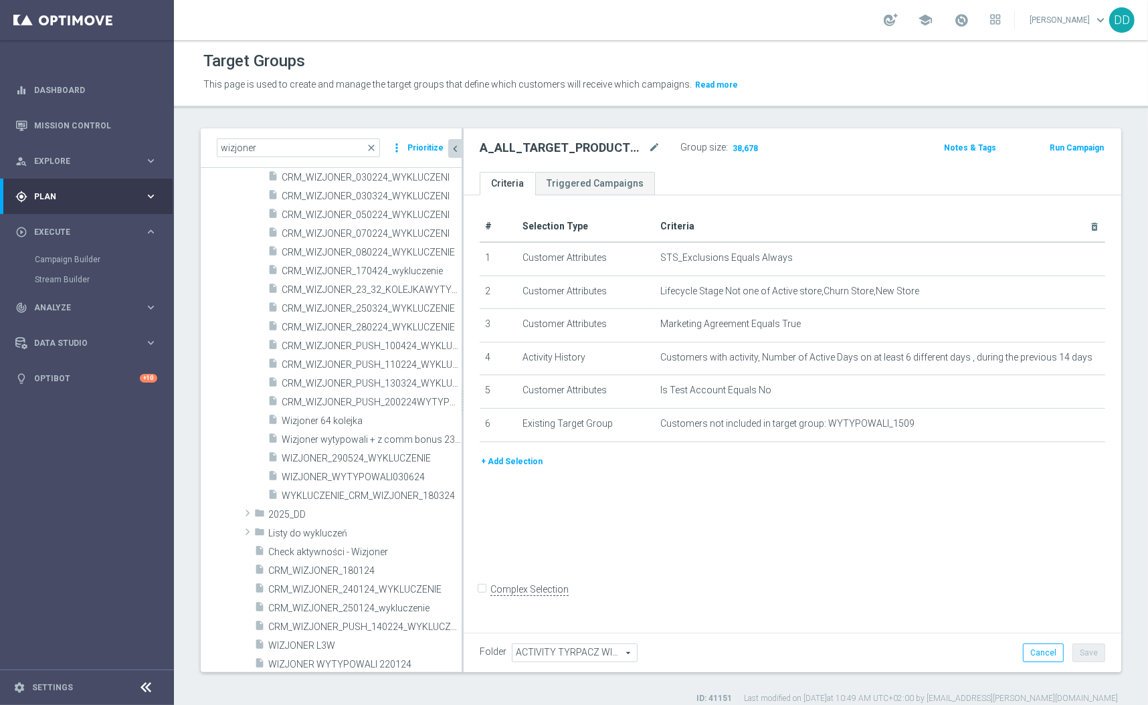
click at [146, 194] on icon "keyboard_arrow_right" at bounding box center [151, 196] width 13 height 13
click at [505, 462] on button "+ Add Selection" at bounding box center [512, 461] width 64 height 15
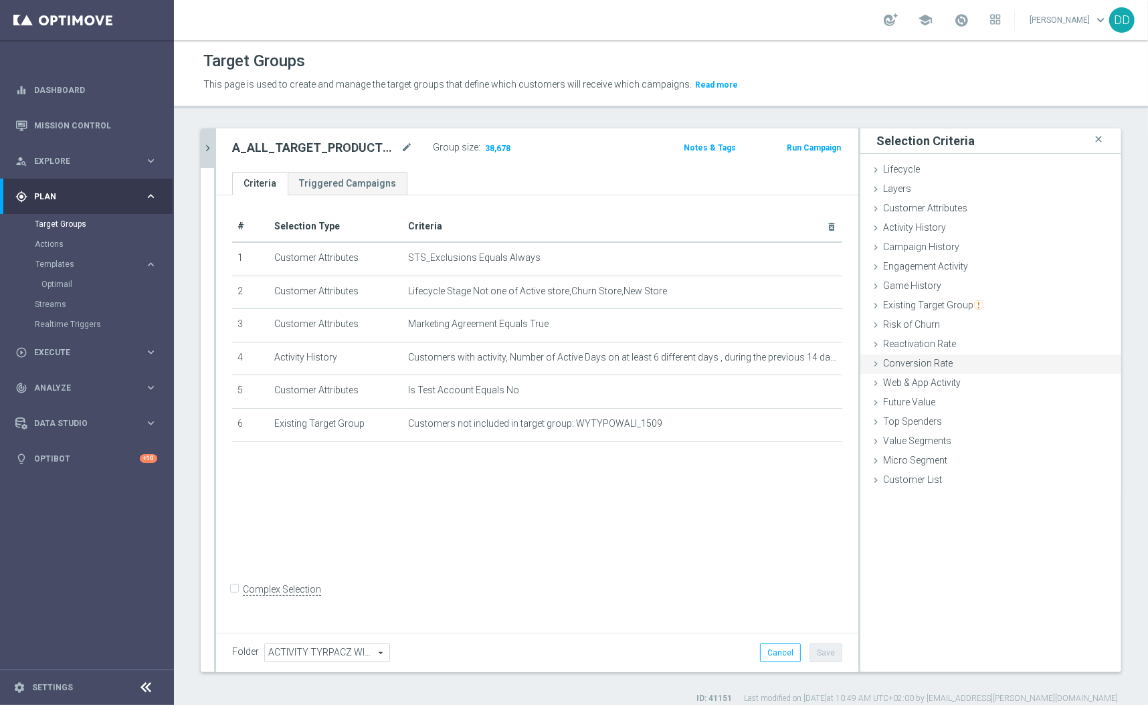
click at [870, 362] on icon at bounding box center [875, 364] width 11 height 11
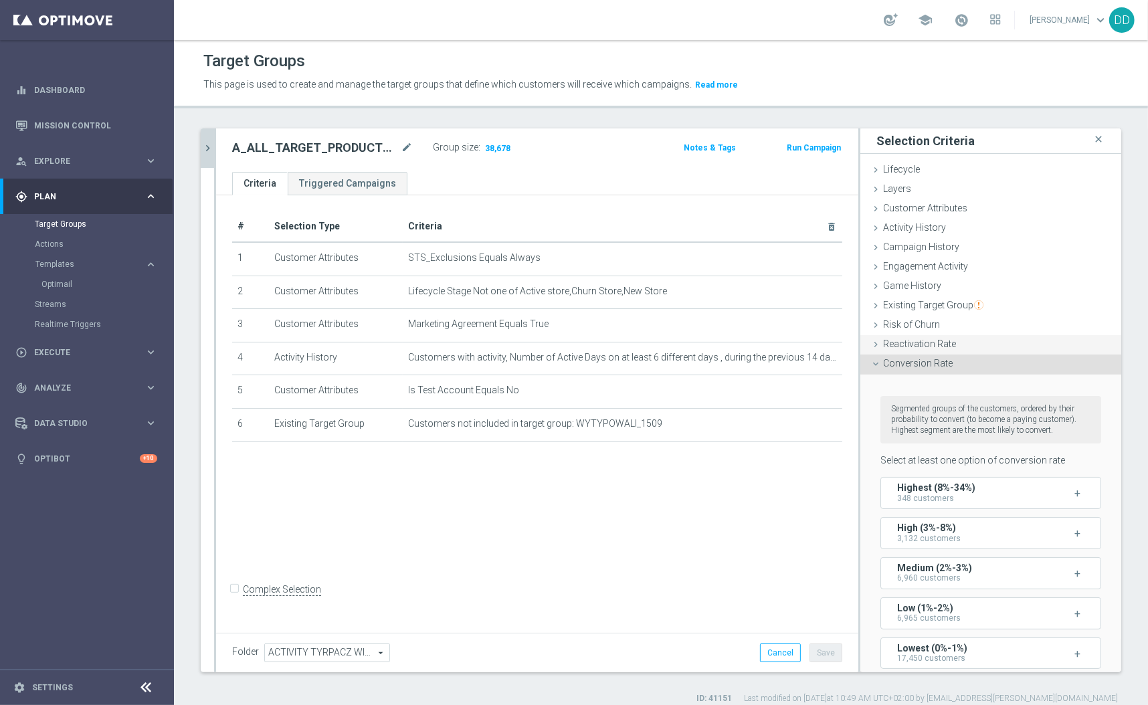
click at [870, 345] on icon at bounding box center [875, 344] width 11 height 11
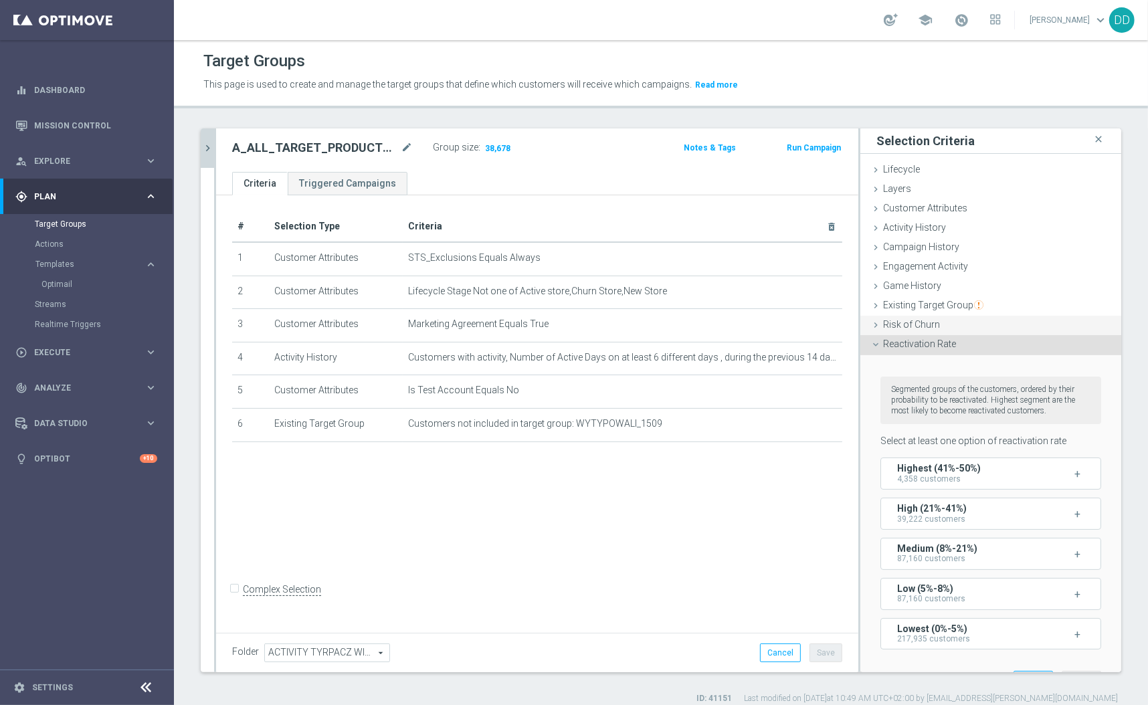
click at [860, 316] on div "Risk of Churn done" at bounding box center [990, 326] width 261 height 20
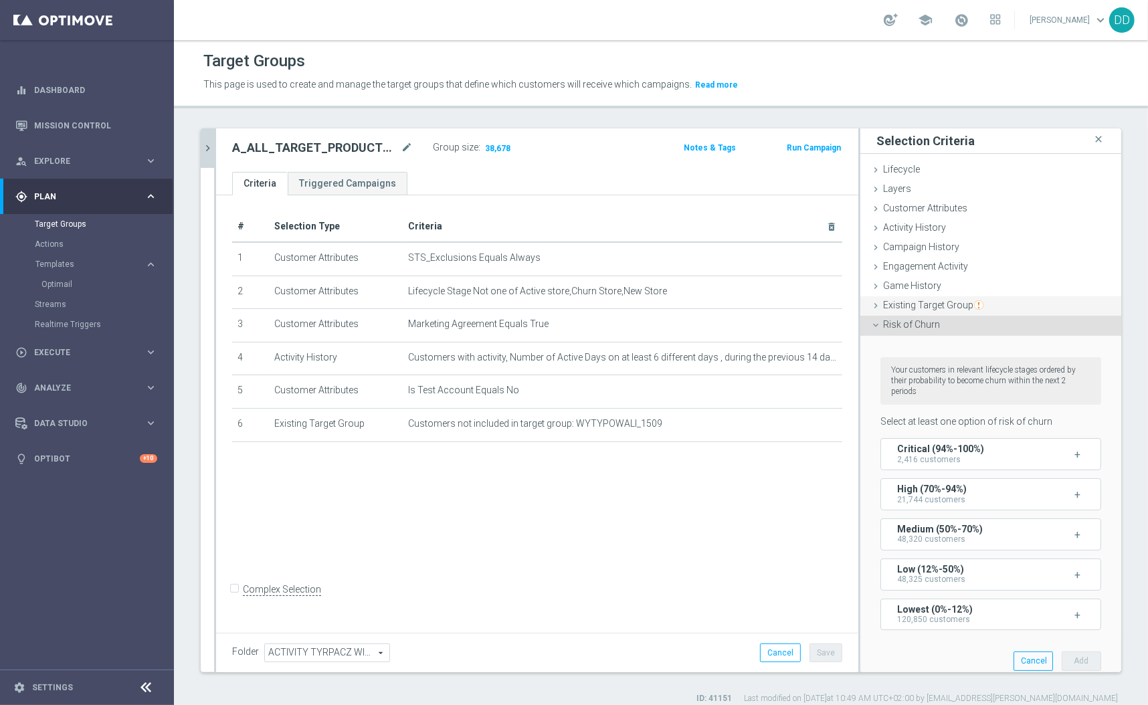
click at [860, 296] on div "Existing Target Group done selection saved" at bounding box center [990, 306] width 261 height 20
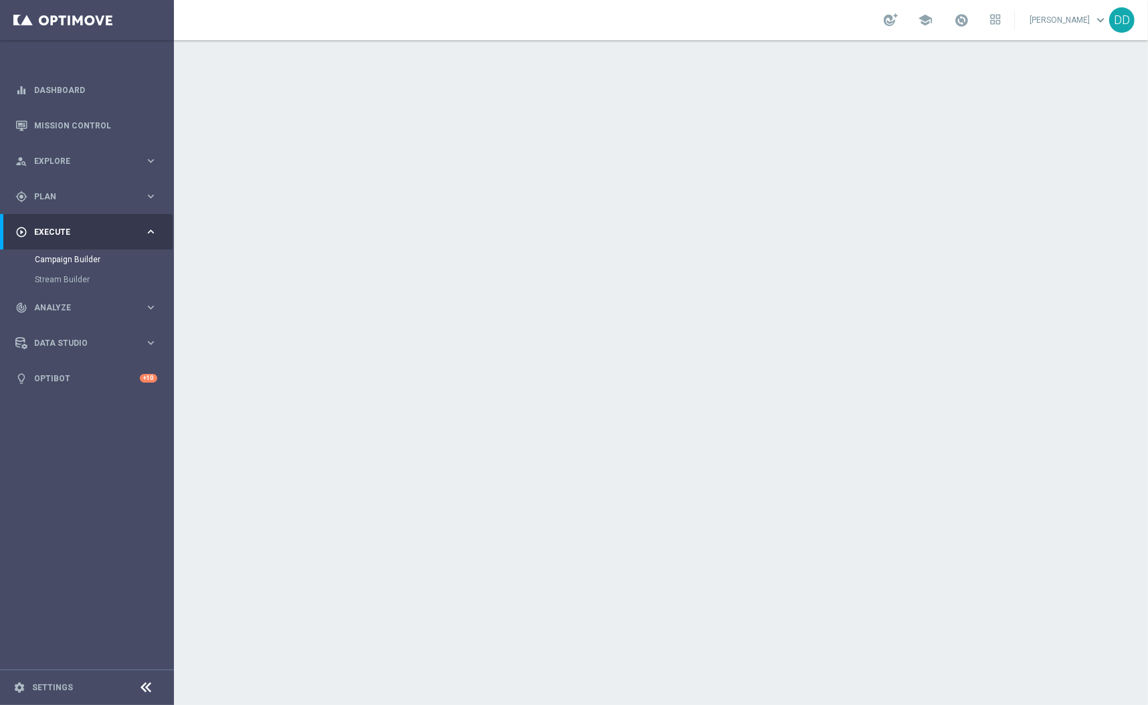
click at [754, 240] on div "done Scheduling keyboard_arrow_down" at bounding box center [662, 244] width 747 height 25
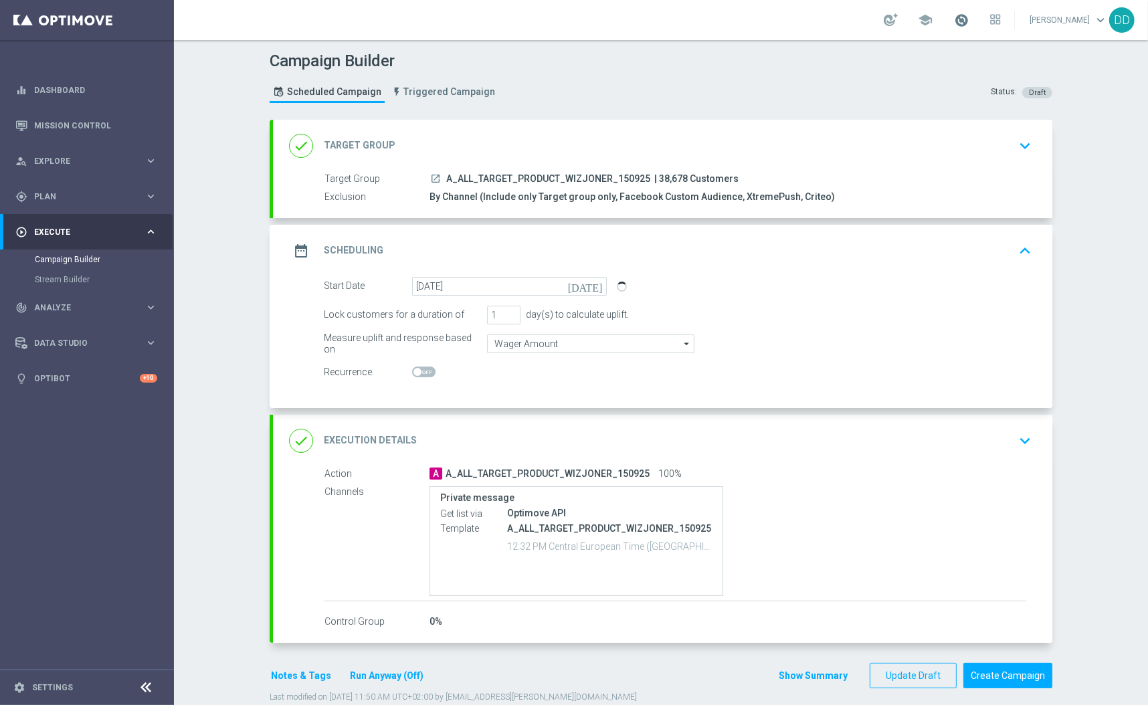
click at [954, 23] on span at bounding box center [961, 20] width 15 height 15
click at [755, 66] on div "Campaign Builder Scheduled Campaign Triggered Campaign Status: Draft" at bounding box center [661, 79] width 803 height 62
click at [790, 440] on div "done Execution Details keyboard_arrow_down" at bounding box center [662, 440] width 747 height 25
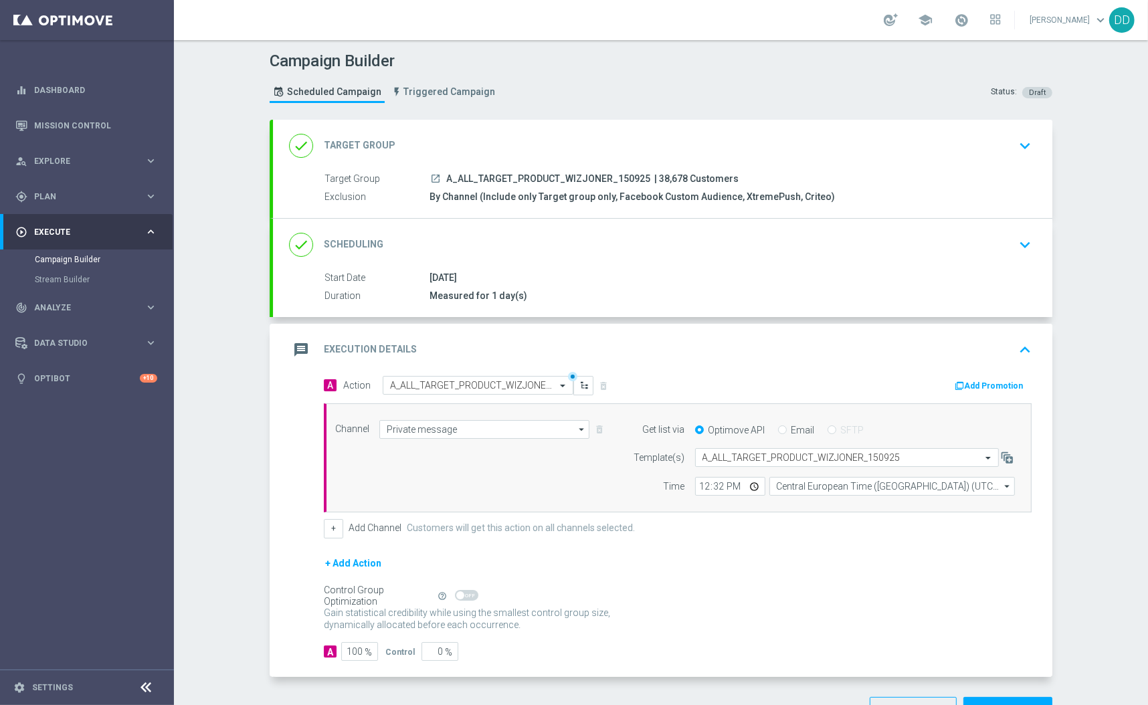
click at [662, 241] on div "done Scheduling keyboard_arrow_down" at bounding box center [662, 244] width 747 height 25
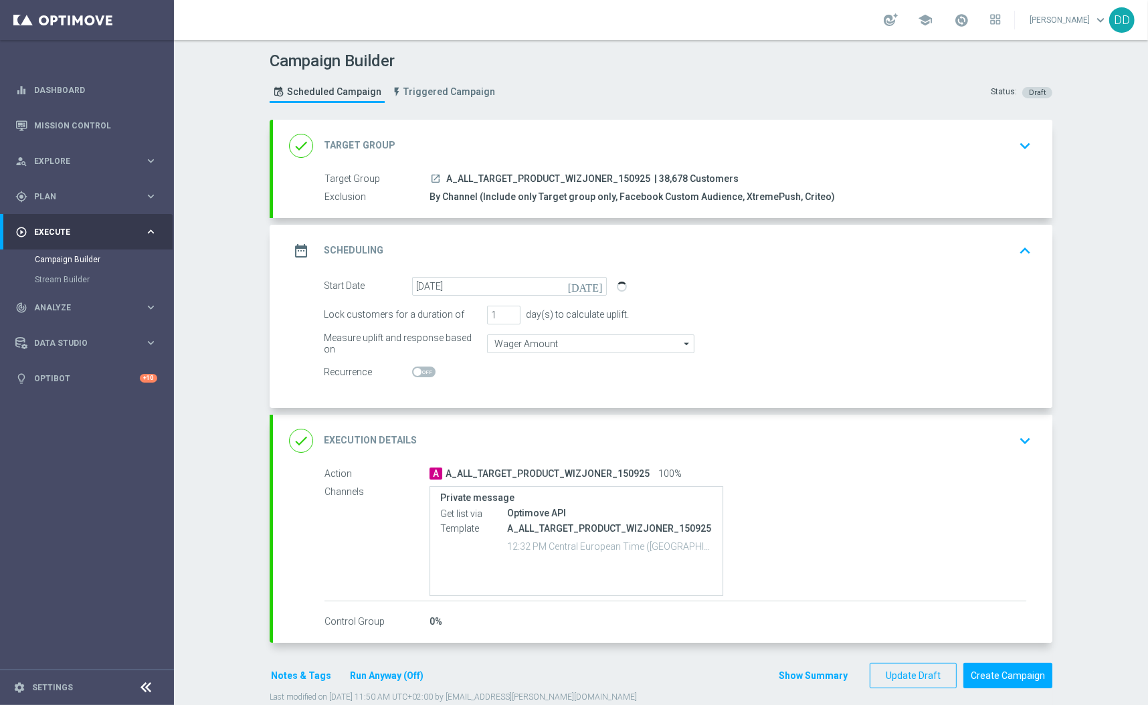
click at [471, 144] on div "done Target Group keyboard_arrow_down" at bounding box center [662, 145] width 747 height 25
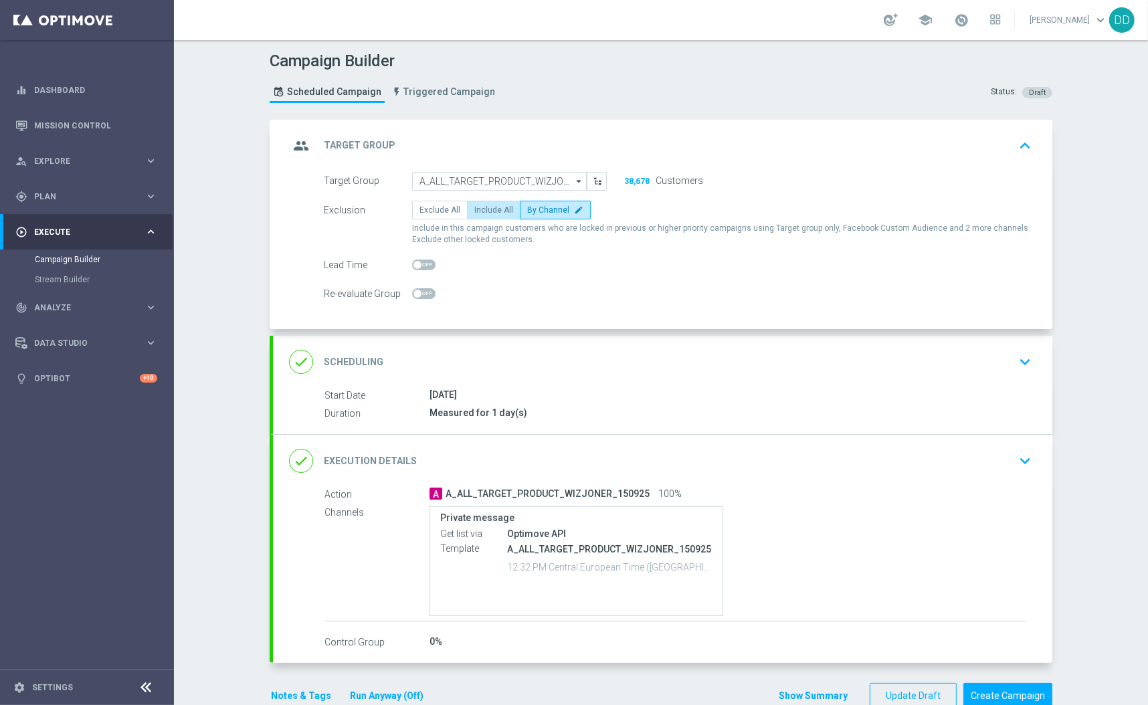
click at [484, 213] on span "Include All" at bounding box center [493, 209] width 39 height 9
click at [483, 213] on input "Include All" at bounding box center [478, 212] width 9 height 9
radio input "true"
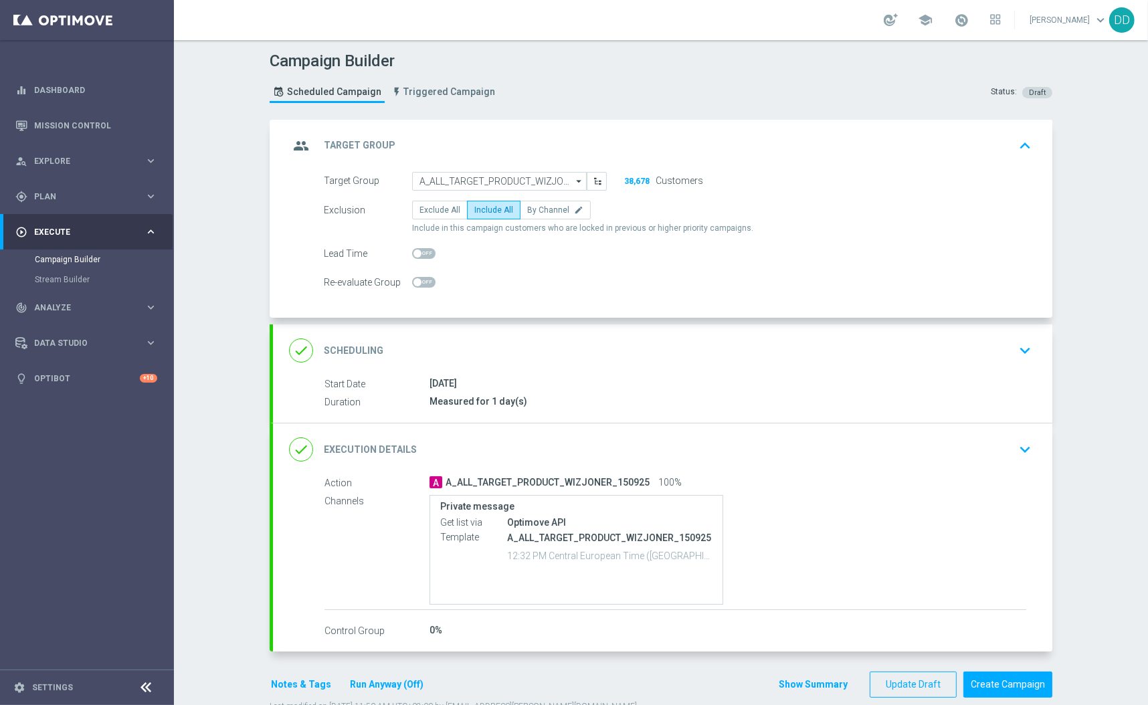
click at [630, 341] on div "done Scheduling keyboard_arrow_down" at bounding box center [662, 350] width 747 height 25
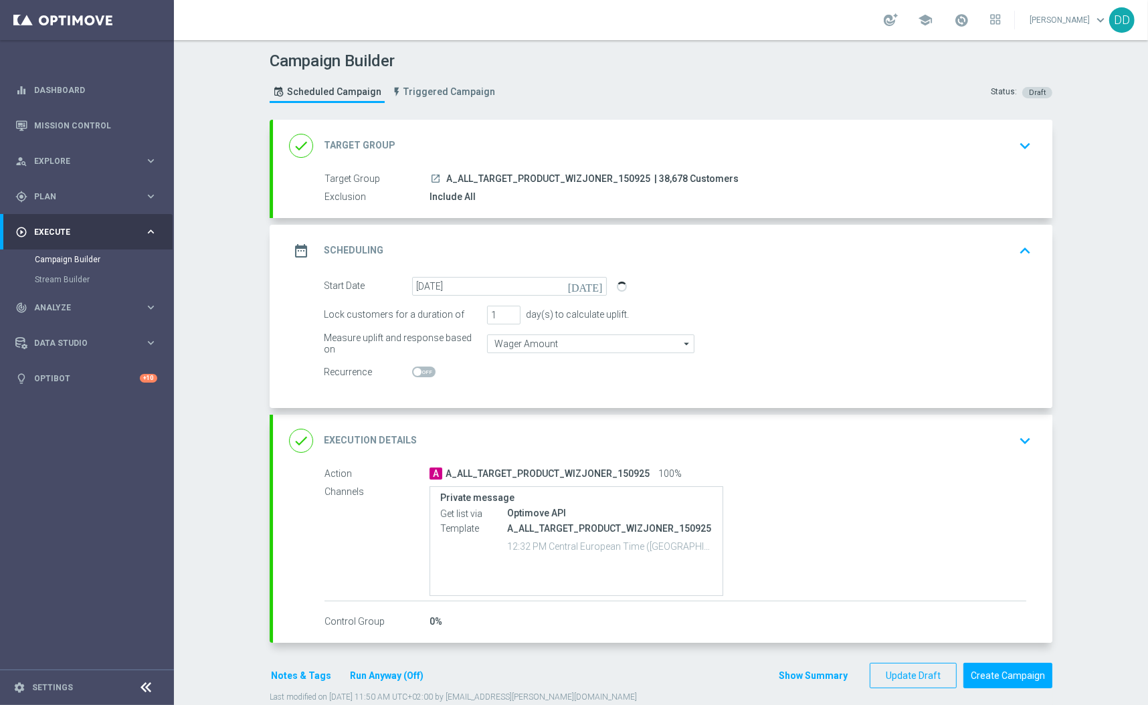
click at [837, 442] on div "done Execution Details keyboard_arrow_down" at bounding box center [662, 440] width 747 height 25
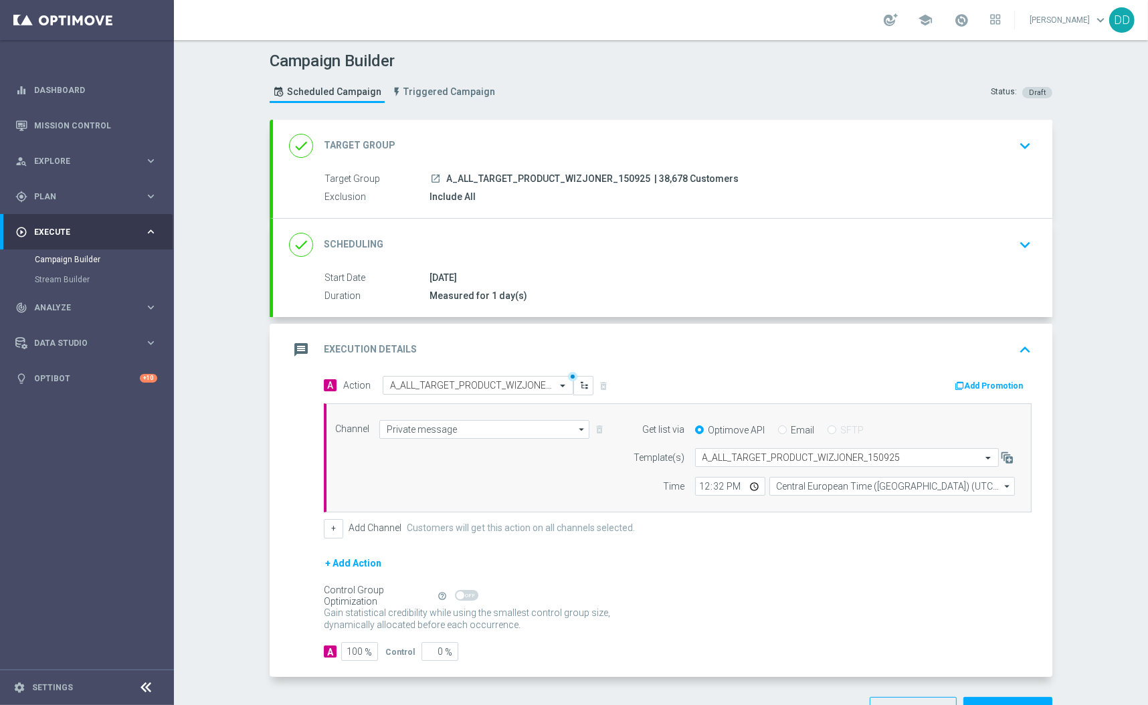
click at [601, 246] on div "done Scheduling keyboard_arrow_down" at bounding box center [662, 244] width 747 height 25
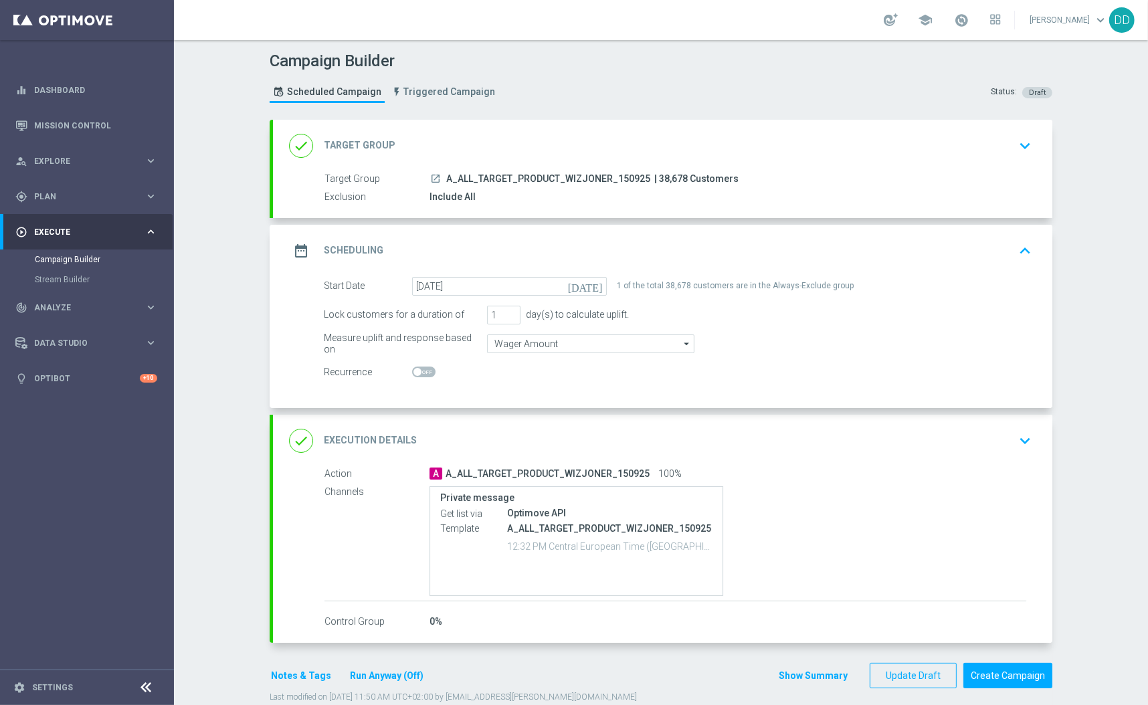
click at [837, 452] on div "done Execution Details keyboard_arrow_down" at bounding box center [662, 440] width 747 height 25
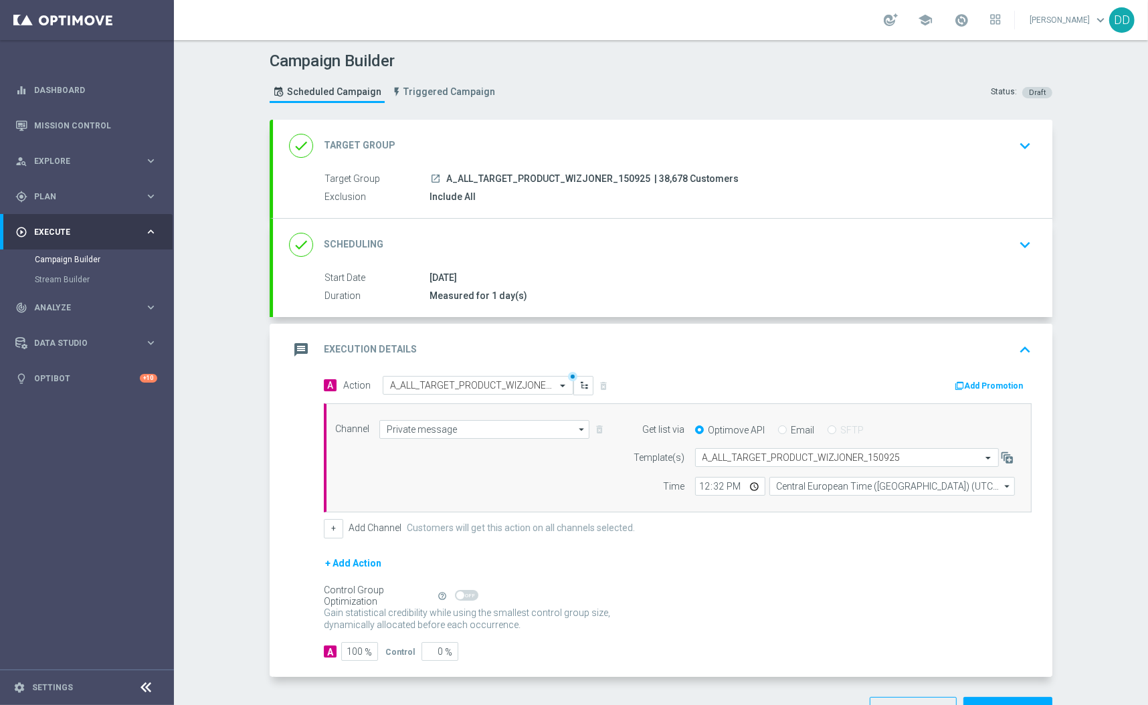
click at [665, 239] on div "done Scheduling keyboard_arrow_down" at bounding box center [662, 244] width 747 height 25
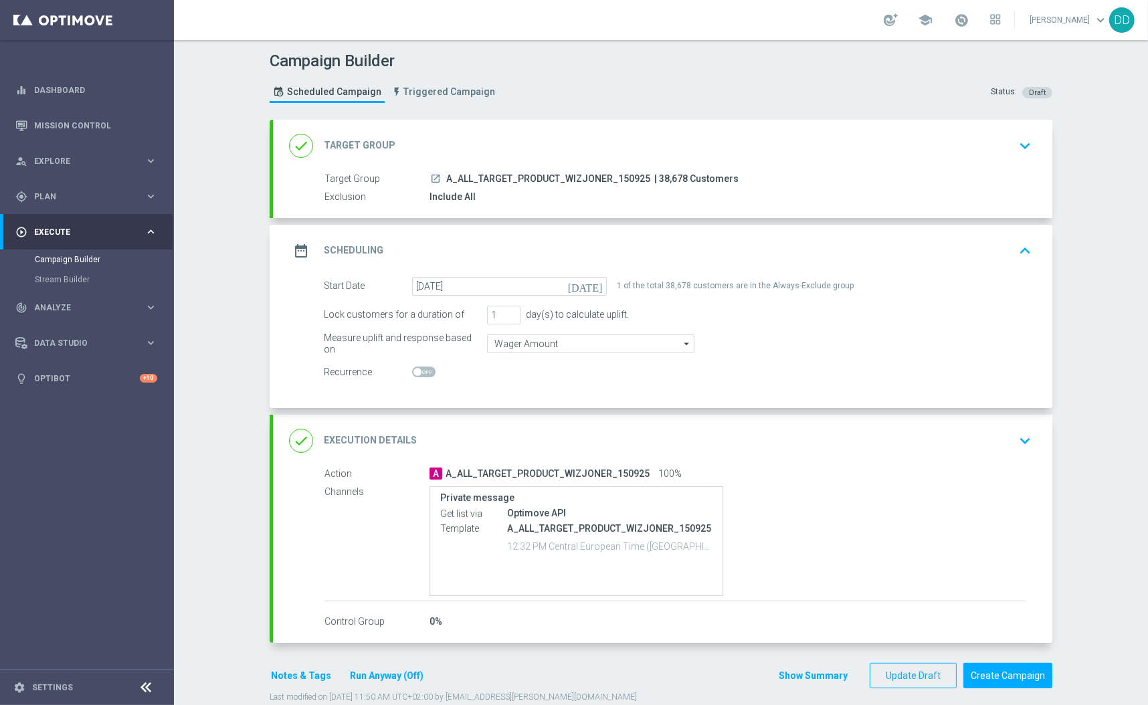
click at [803, 148] on div "done Target Group keyboard_arrow_down" at bounding box center [662, 145] width 747 height 25
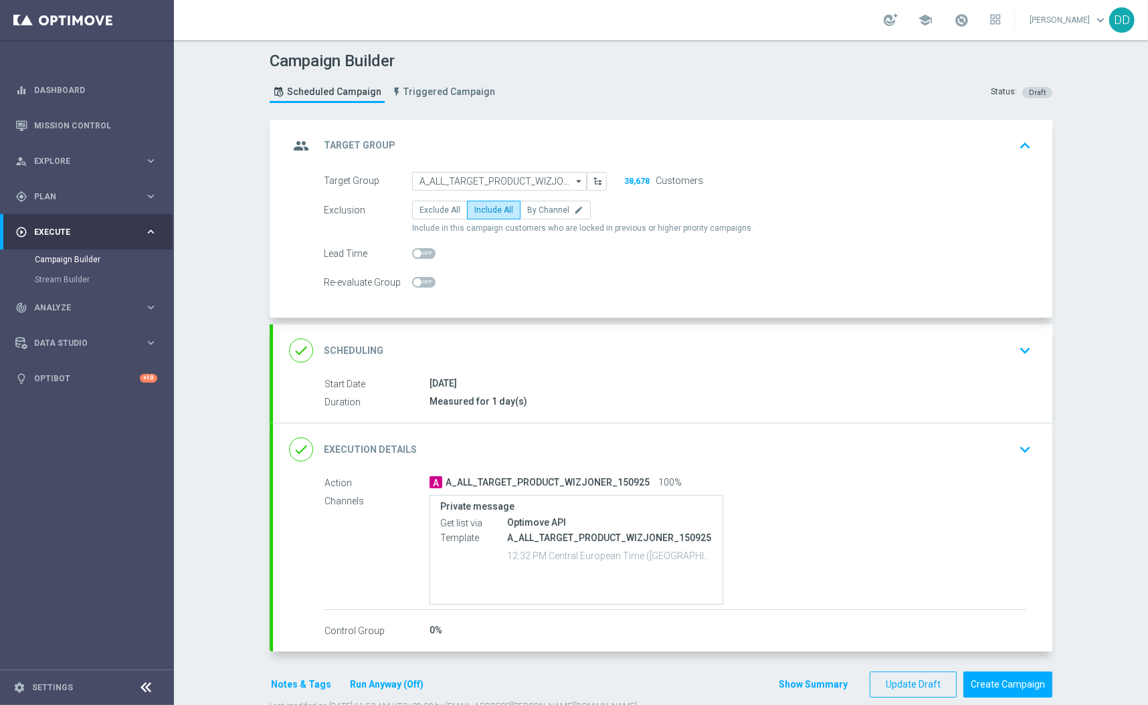
drag, startPoint x: 737, startPoint y: 349, endPoint x: 778, endPoint y: 399, distance: 64.7
click at [739, 349] on div "done Scheduling keyboard_arrow_down" at bounding box center [662, 350] width 747 height 25
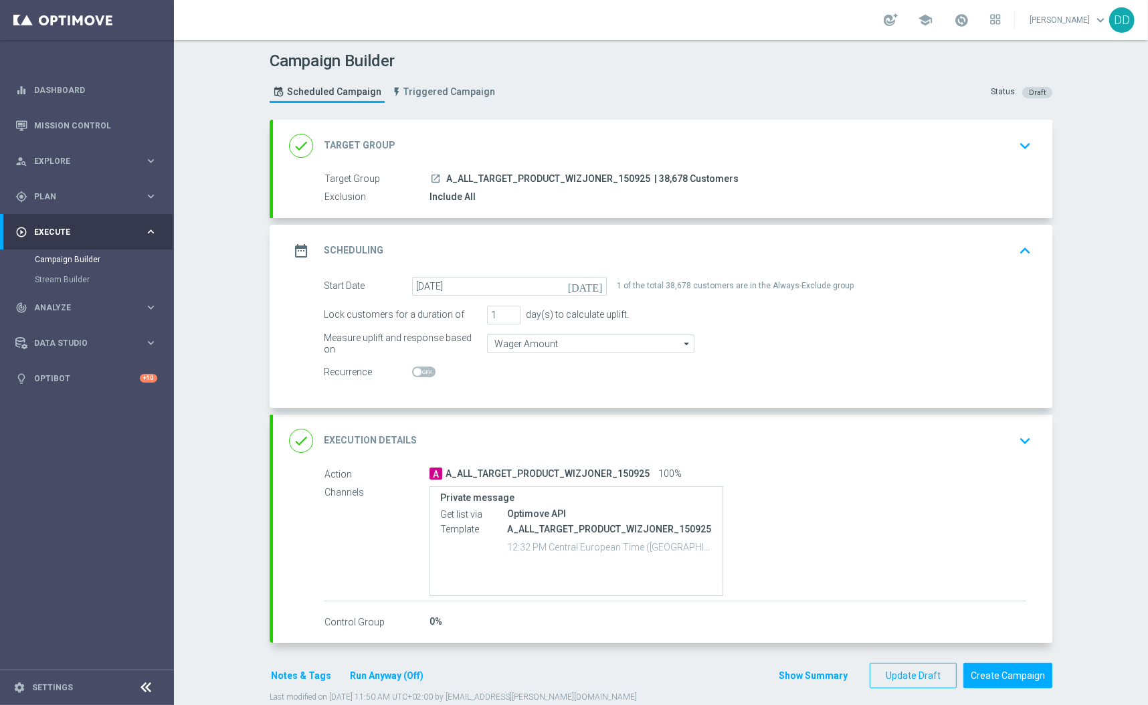
click at [828, 450] on div "done Execution Details keyboard_arrow_down Action A A_ALL_TARGET_PRODUCT_WIZJON…" at bounding box center [662, 529] width 779 height 228
click at [831, 442] on div "done Execution Details keyboard_arrow_down" at bounding box center [662, 440] width 747 height 25
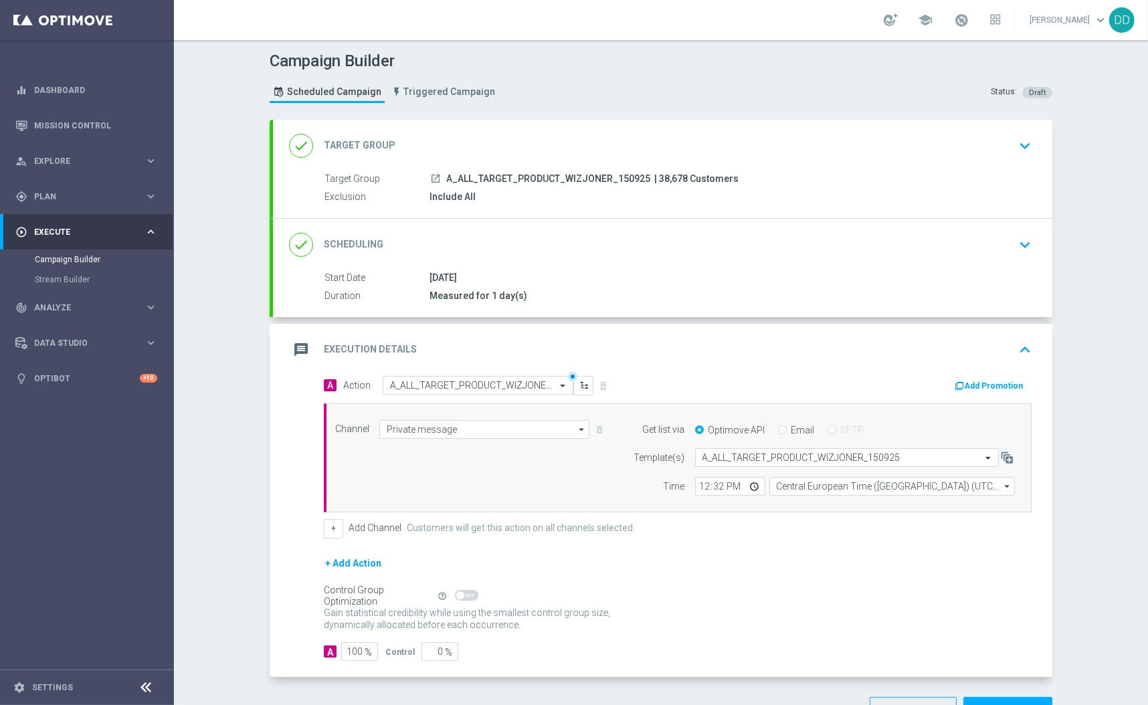
click at [734, 257] on div "done Scheduling keyboard_arrow_down" at bounding box center [662, 245] width 779 height 52
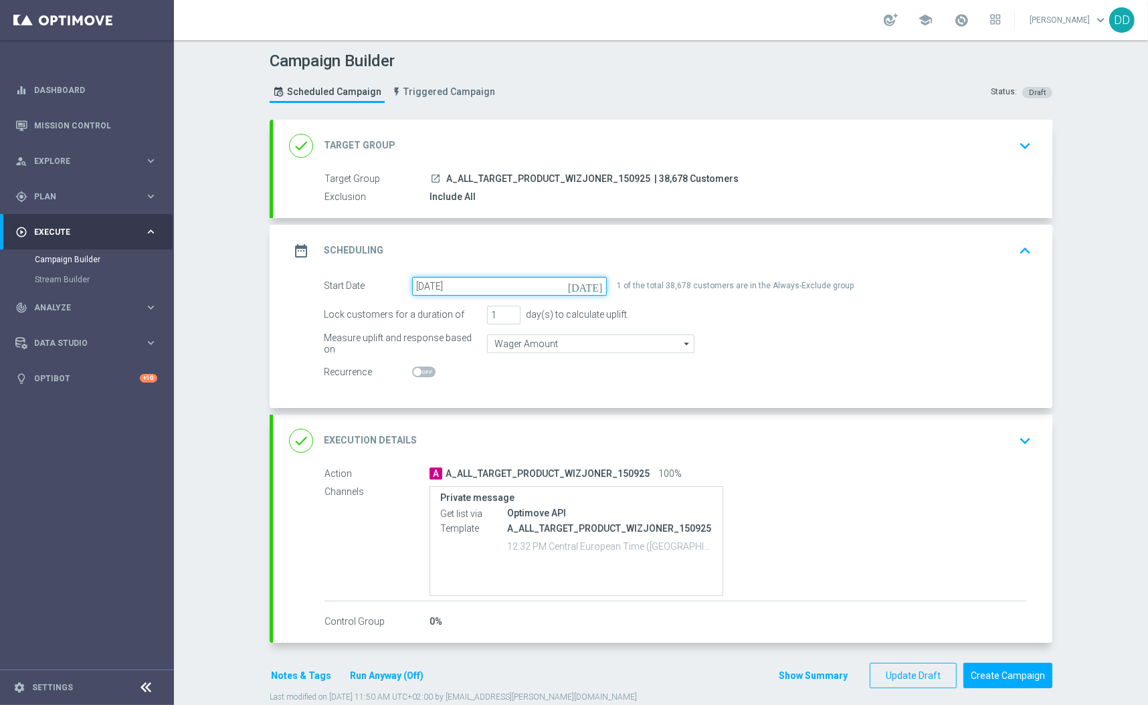
click at [520, 280] on input "15 Sep 2025" at bounding box center [509, 286] width 195 height 19
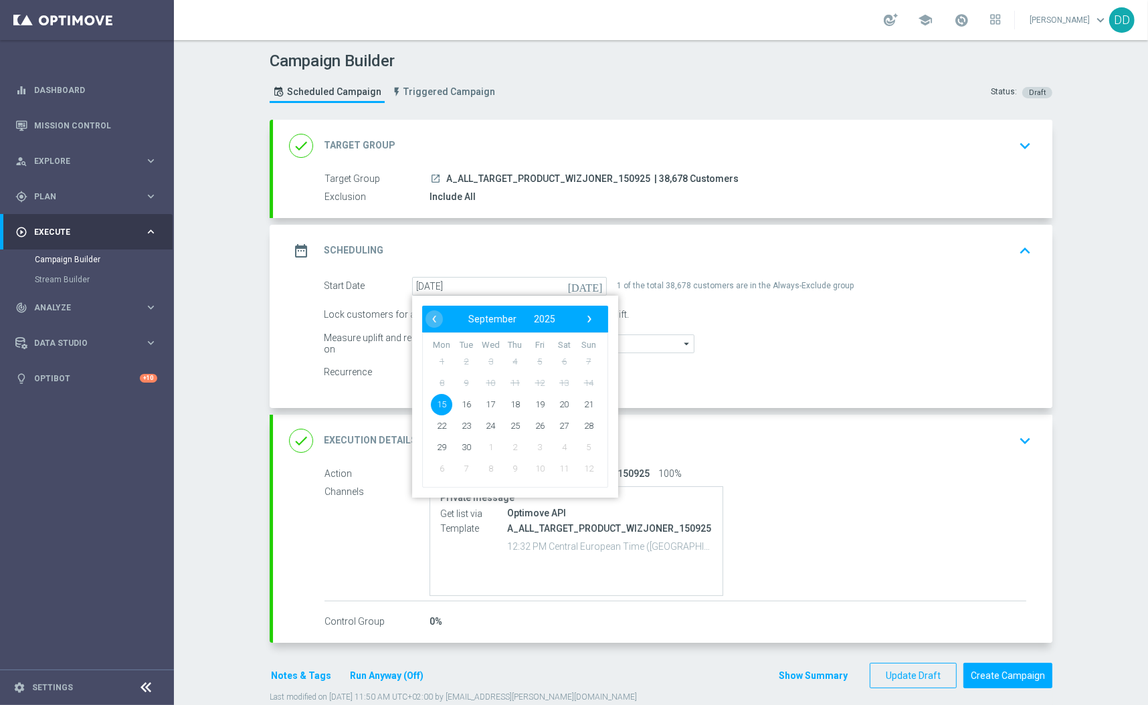
click at [440, 406] on span "15" at bounding box center [441, 403] width 21 height 21
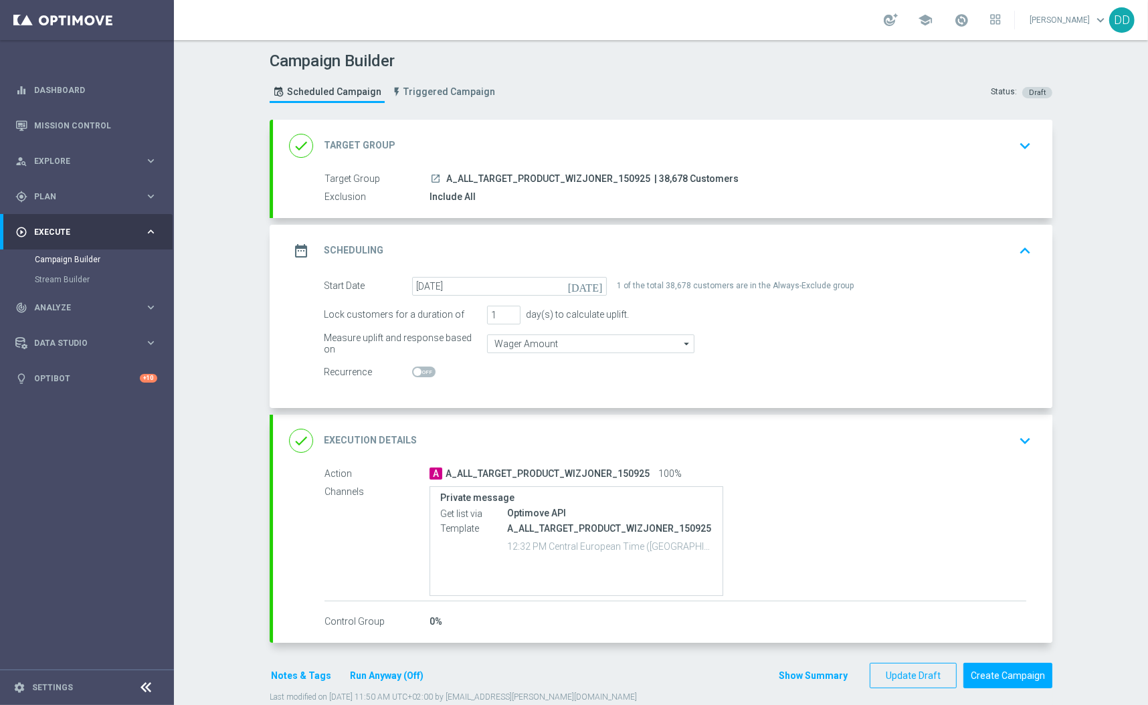
click at [739, 134] on div "done Target Group keyboard_arrow_down" at bounding box center [662, 145] width 747 height 25
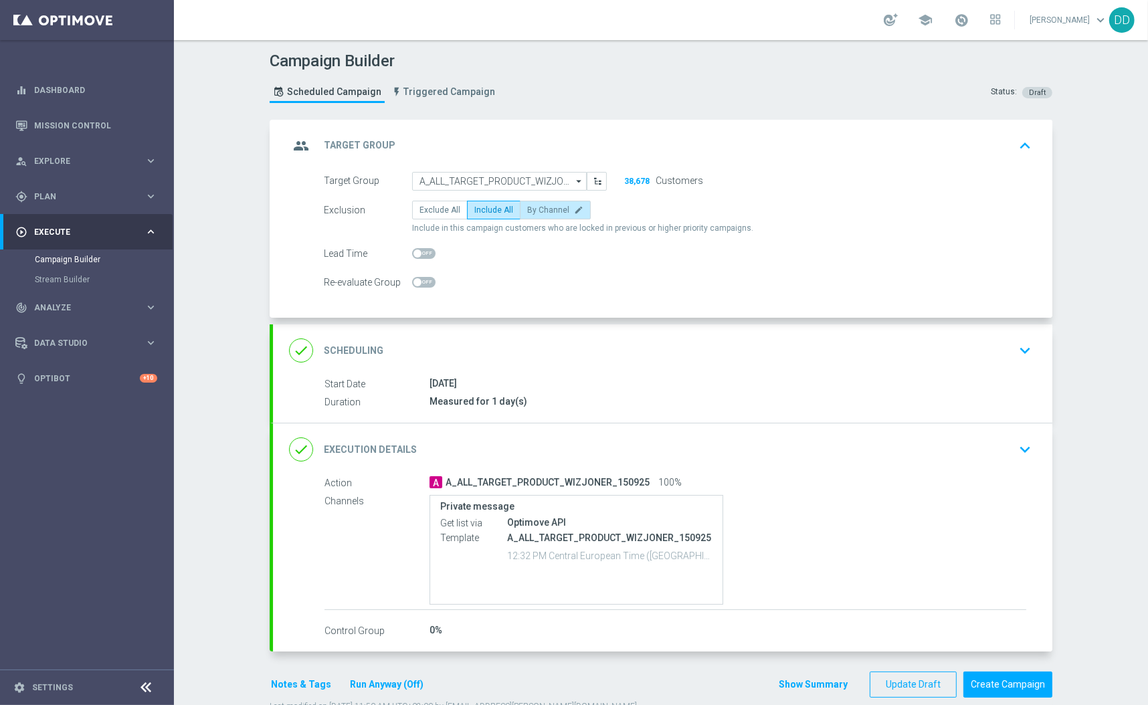
click at [551, 207] on span "By Channel" at bounding box center [548, 209] width 42 height 9
click at [536, 208] on input "By Channel edit" at bounding box center [531, 212] width 9 height 9
radio input "true"
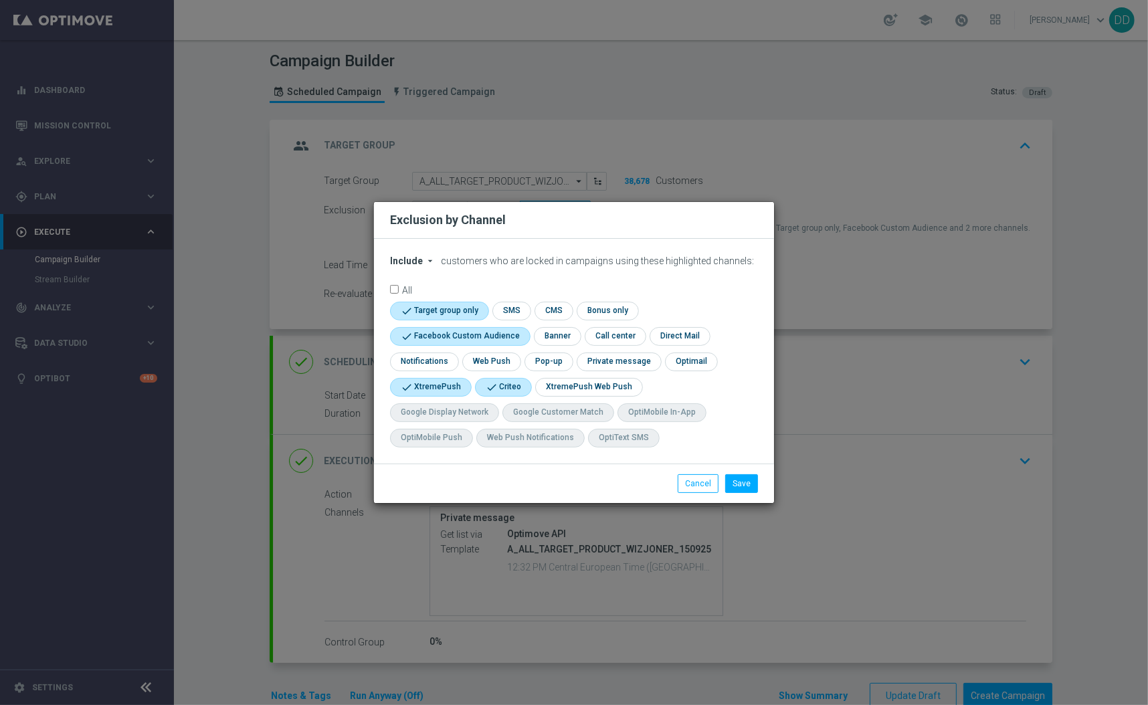
click at [405, 257] on span "Include" at bounding box center [406, 261] width 33 height 11
click at [0, 0] on span "Include" at bounding box center [0, 0] width 0 height 0
click at [744, 485] on button "Save" at bounding box center [741, 483] width 33 height 19
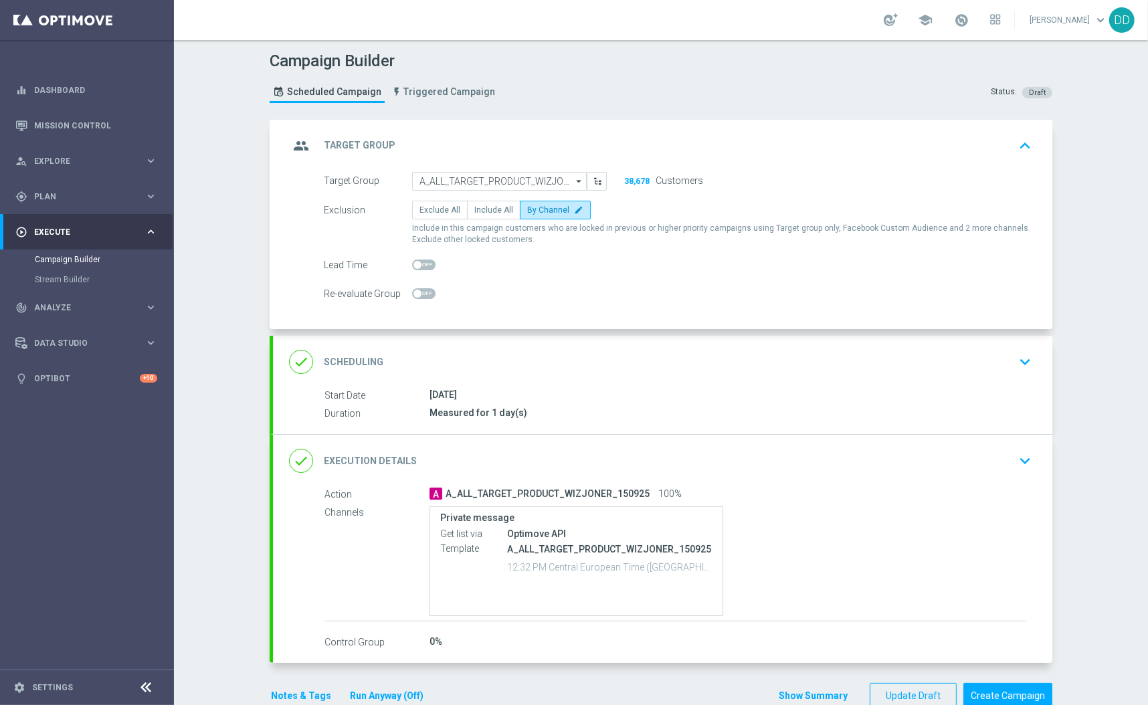
click at [674, 356] on div "done Scheduling keyboard_arrow_down" at bounding box center [662, 361] width 747 height 25
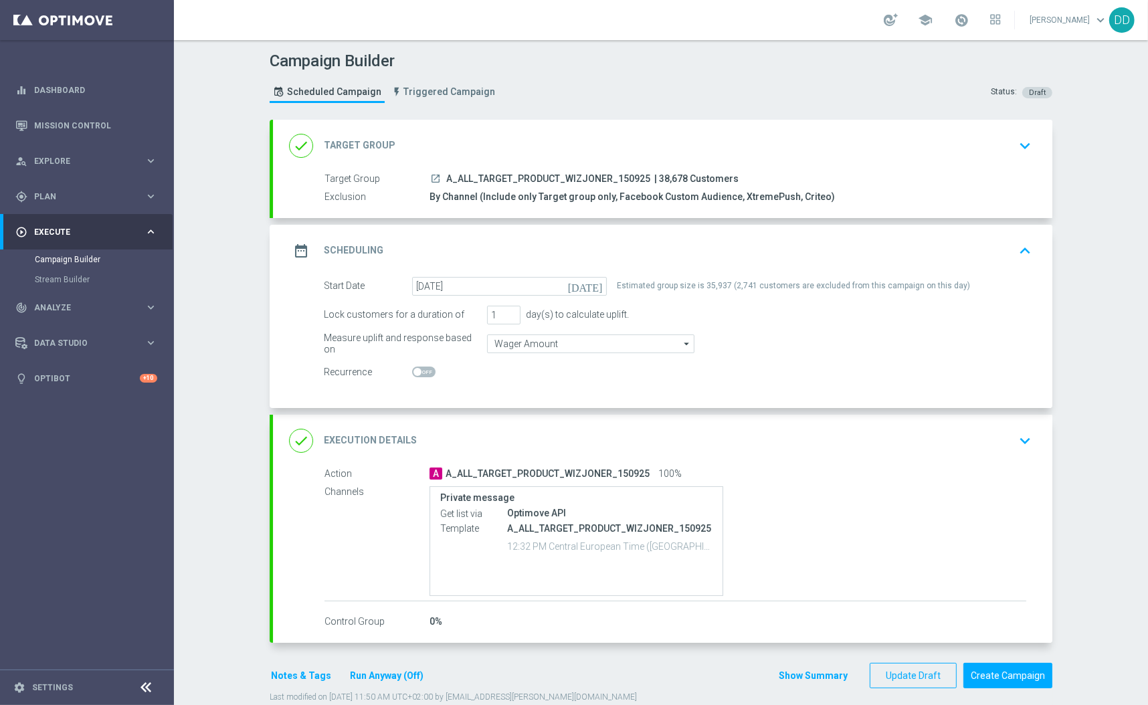
click at [664, 238] on div "date_range Scheduling keyboard_arrow_up" at bounding box center [662, 250] width 747 height 25
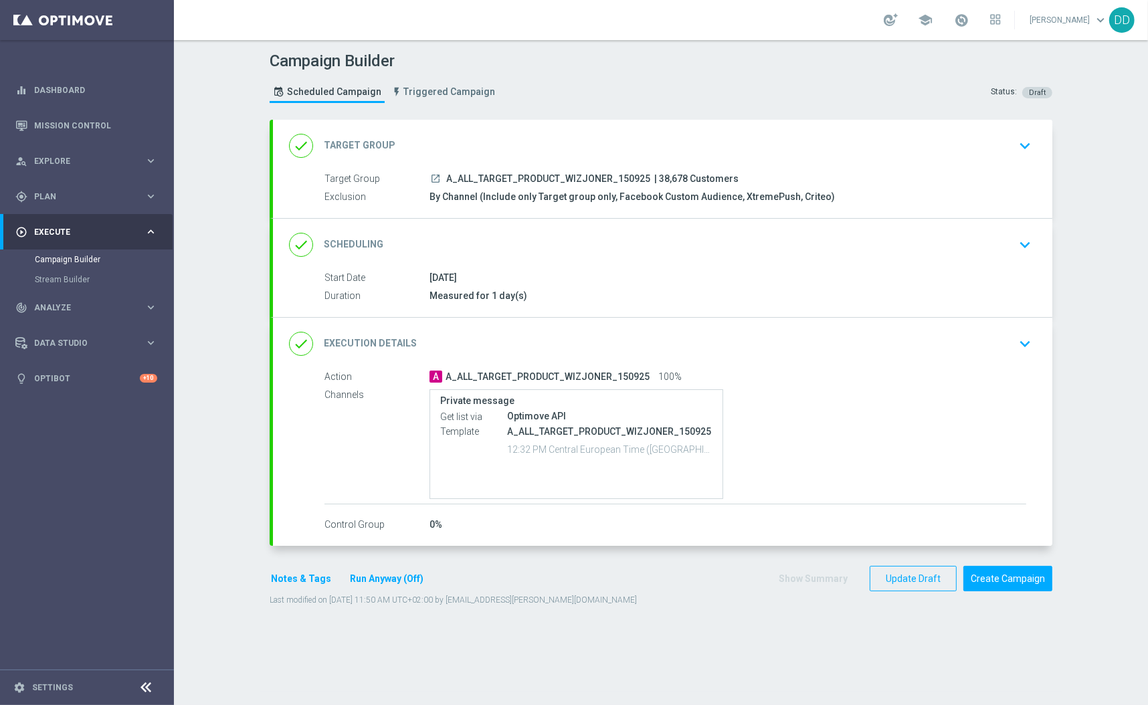
click at [506, 246] on div "done Scheduling keyboard_arrow_down" at bounding box center [662, 244] width 747 height 25
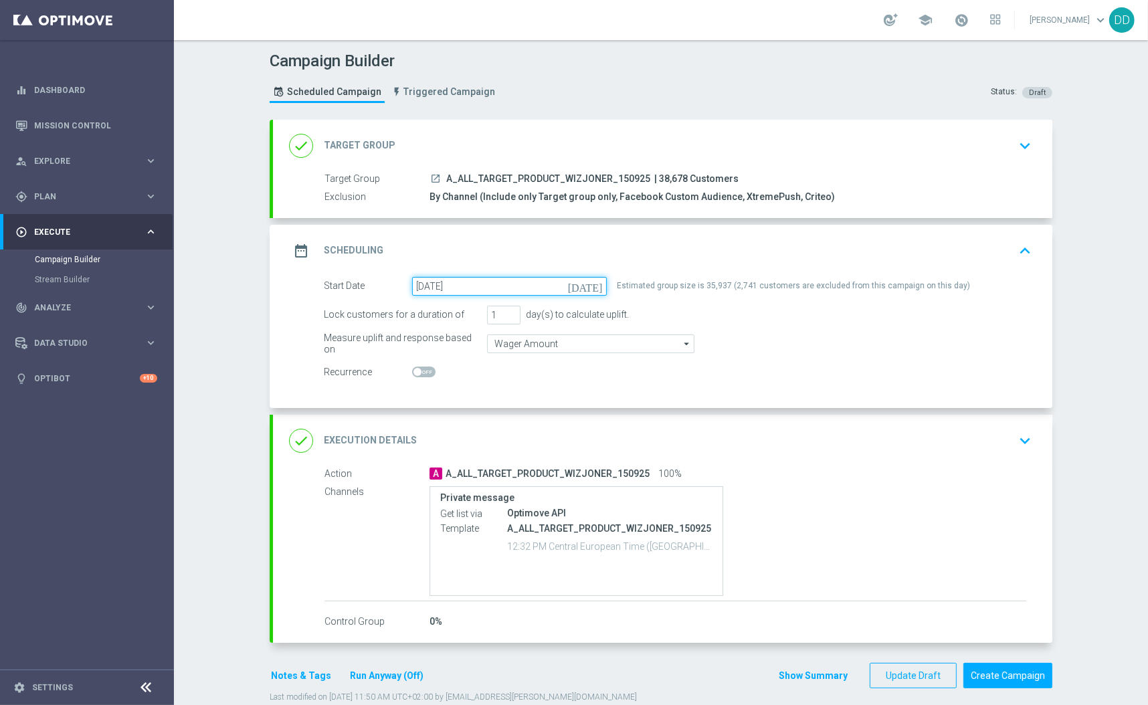
click at [443, 277] on input "15 Sep 2025" at bounding box center [509, 286] width 195 height 19
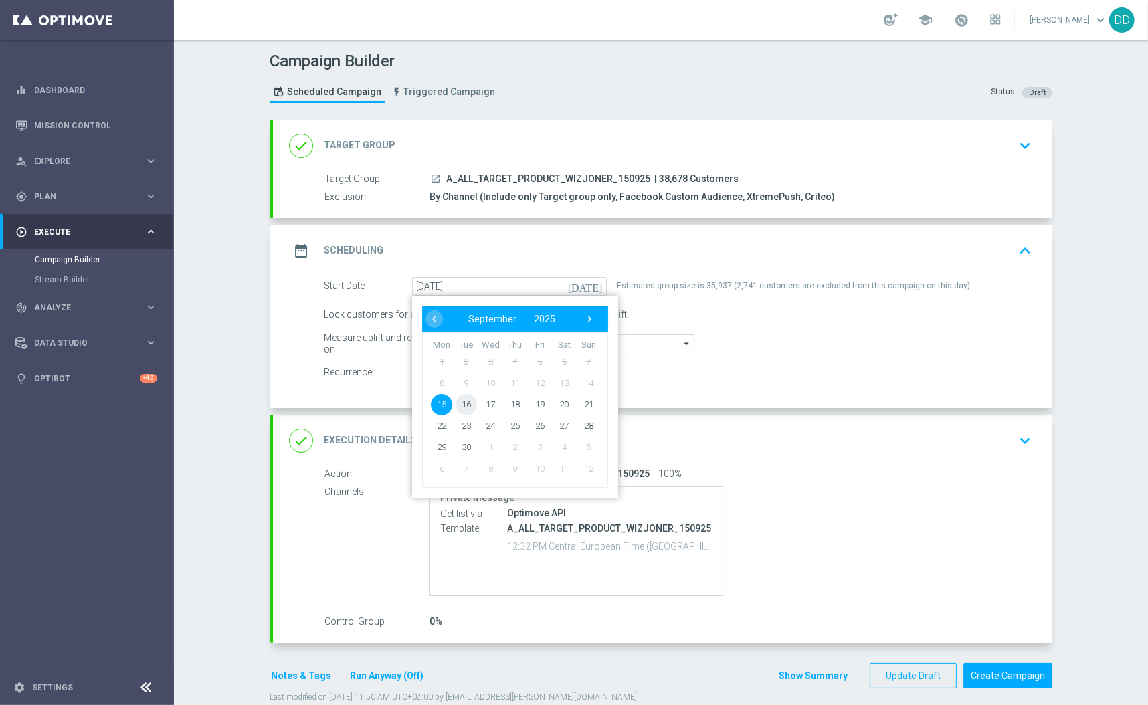
click at [457, 403] on span "16" at bounding box center [466, 403] width 21 height 21
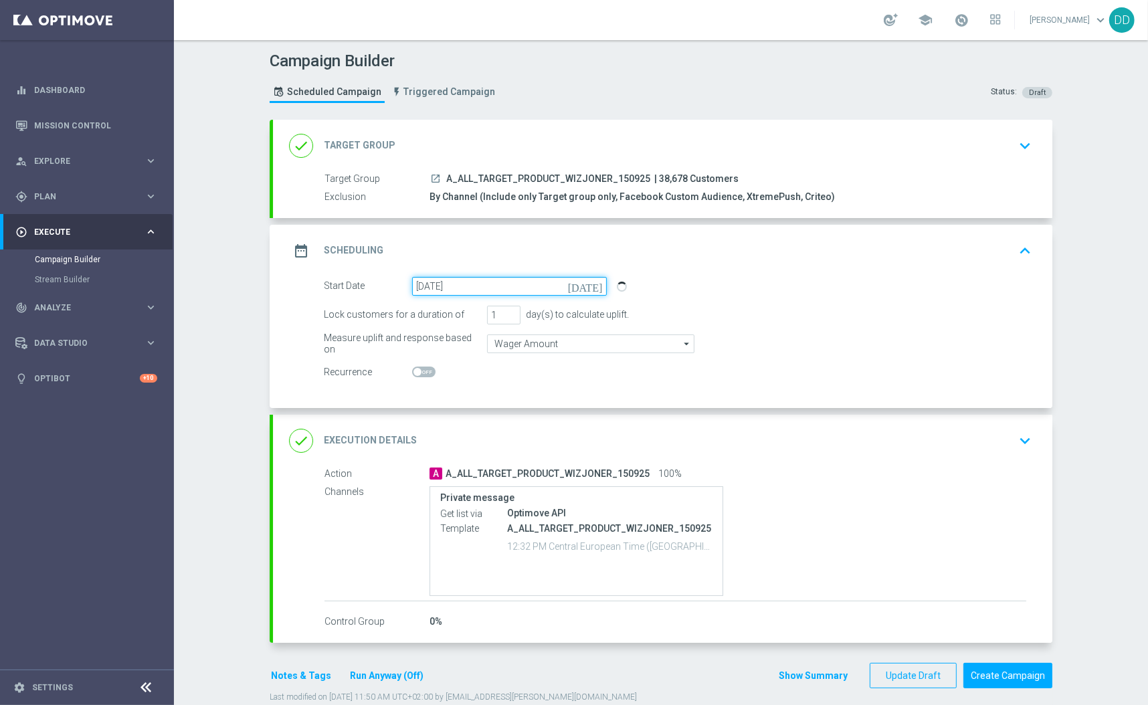
click at [468, 283] on input "16 Sep 2025" at bounding box center [509, 286] width 195 height 19
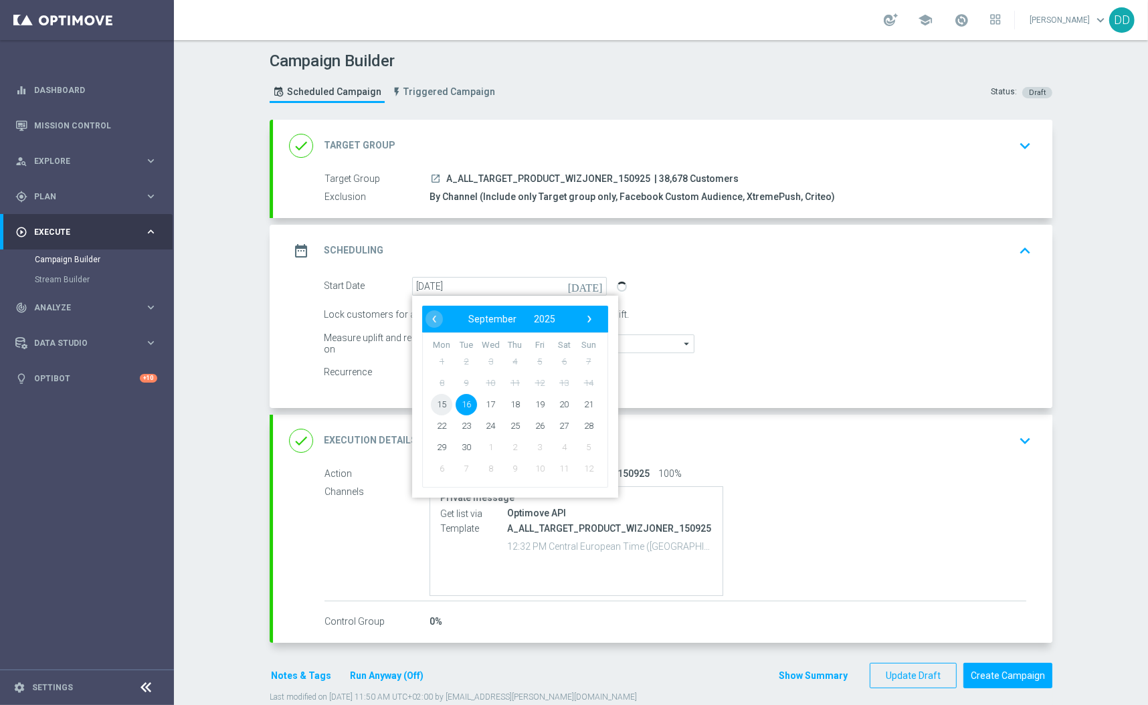
click at [435, 403] on span "15" at bounding box center [441, 403] width 21 height 21
type input "15 Sep 2025"
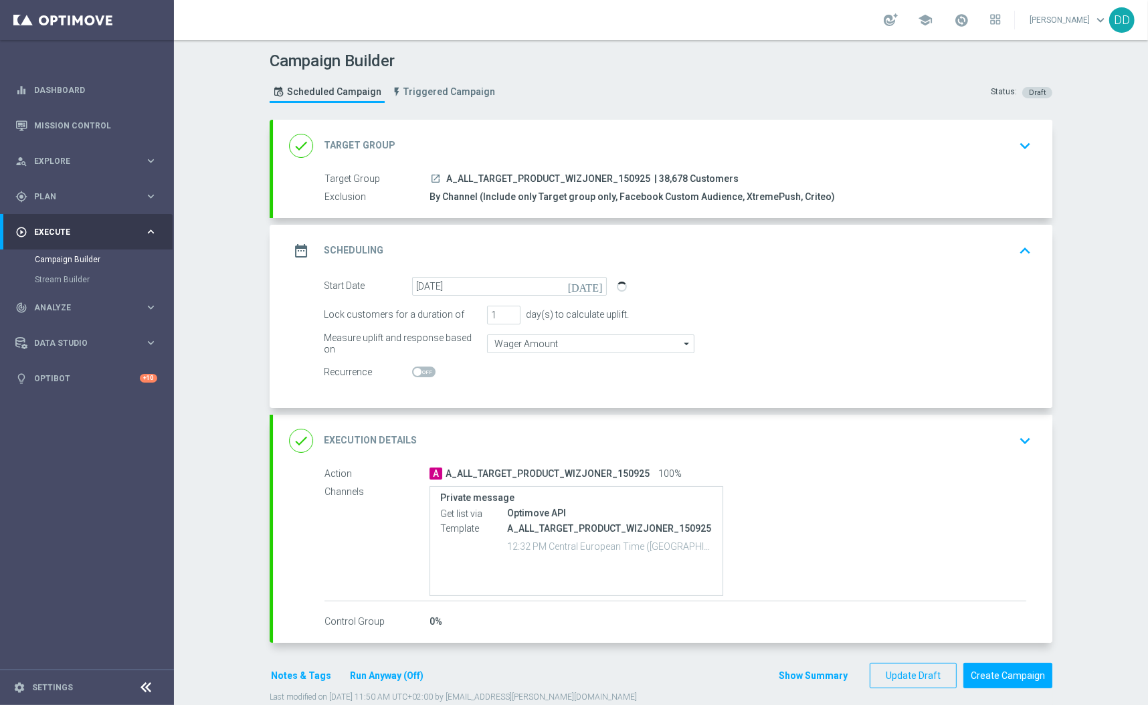
click at [844, 436] on div "done Execution Details keyboard_arrow_down" at bounding box center [662, 440] width 747 height 25
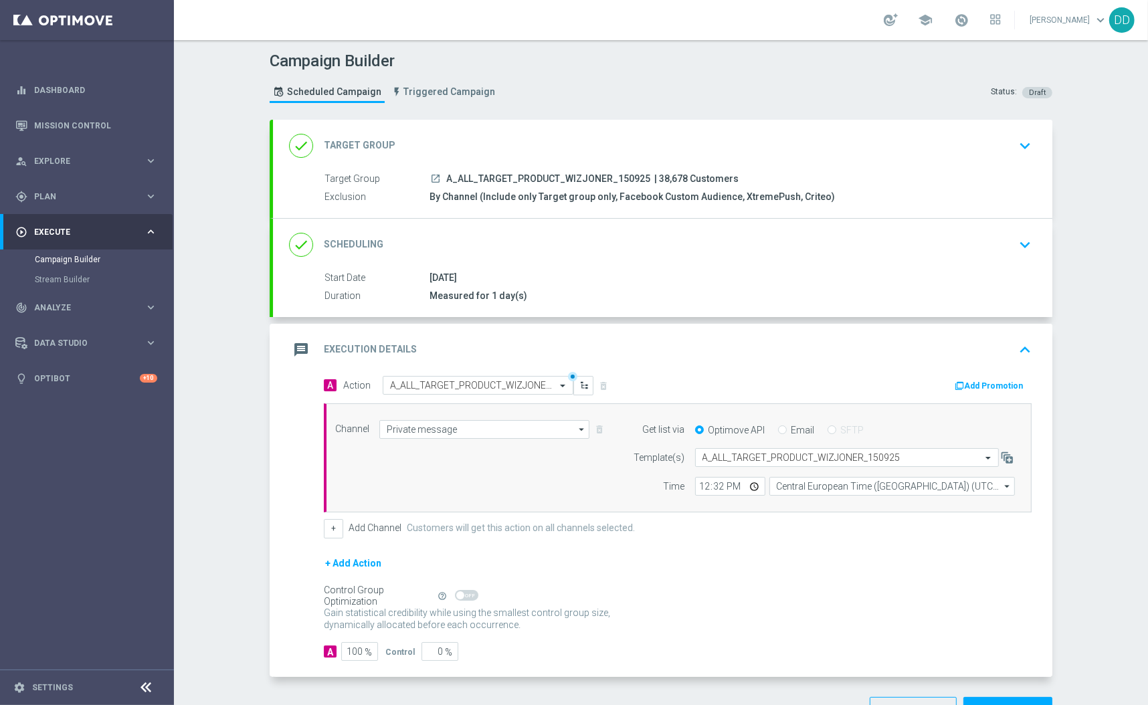
click at [838, 238] on div "done Scheduling keyboard_arrow_down" at bounding box center [662, 244] width 747 height 25
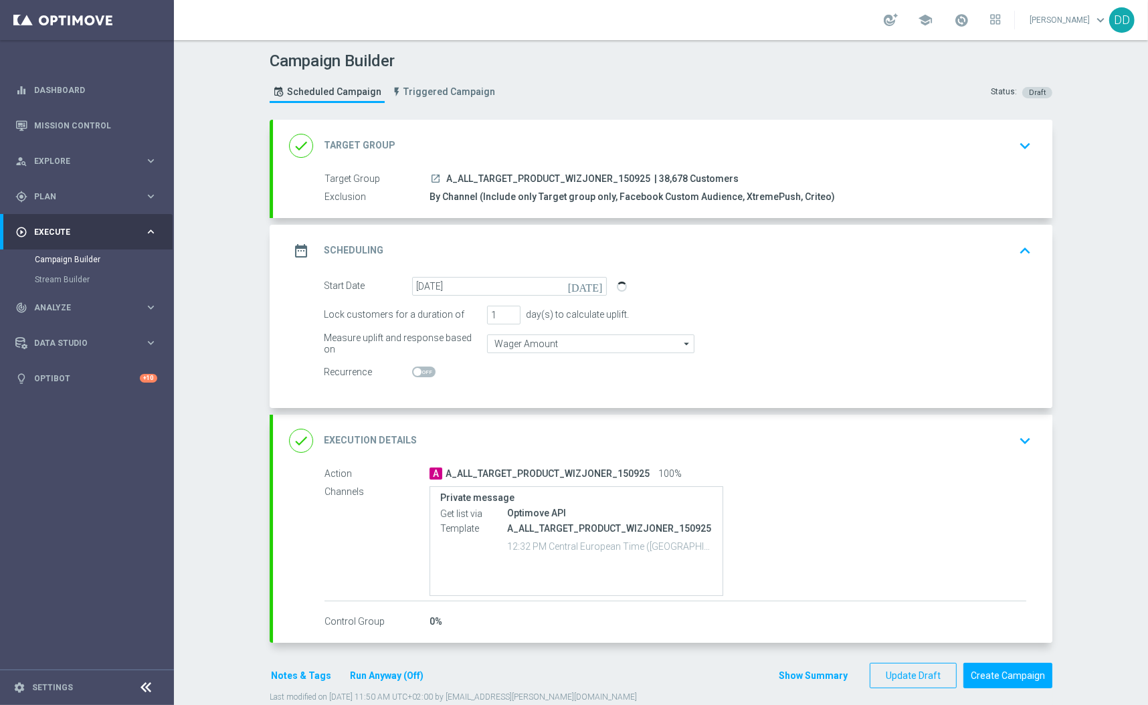
drag, startPoint x: 429, startPoint y: 175, endPoint x: 430, endPoint y: 164, distance: 10.8
click at [1015, 436] on icon "keyboard_arrow_down" at bounding box center [1025, 441] width 20 height 20
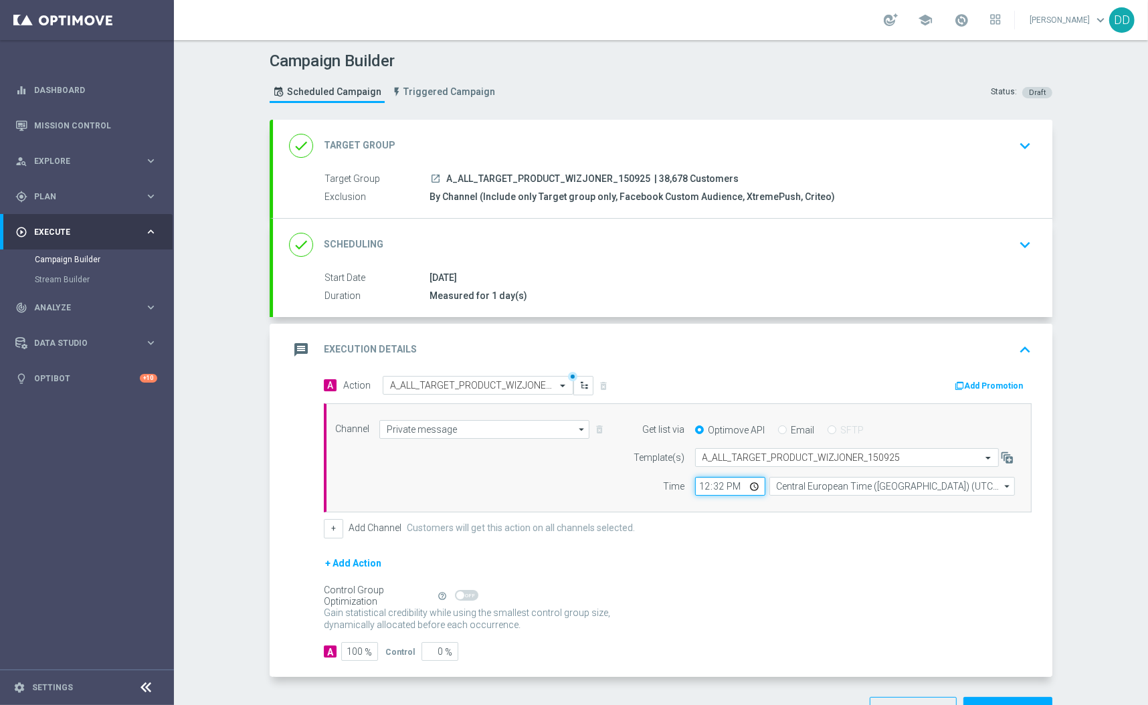
click at [708, 484] on input "12:32" at bounding box center [730, 486] width 70 height 19
type input "12:19"
click at [789, 589] on div "Control Group Optimization Self Optimizing Campaign help_outline" at bounding box center [678, 596] width 708 height 15
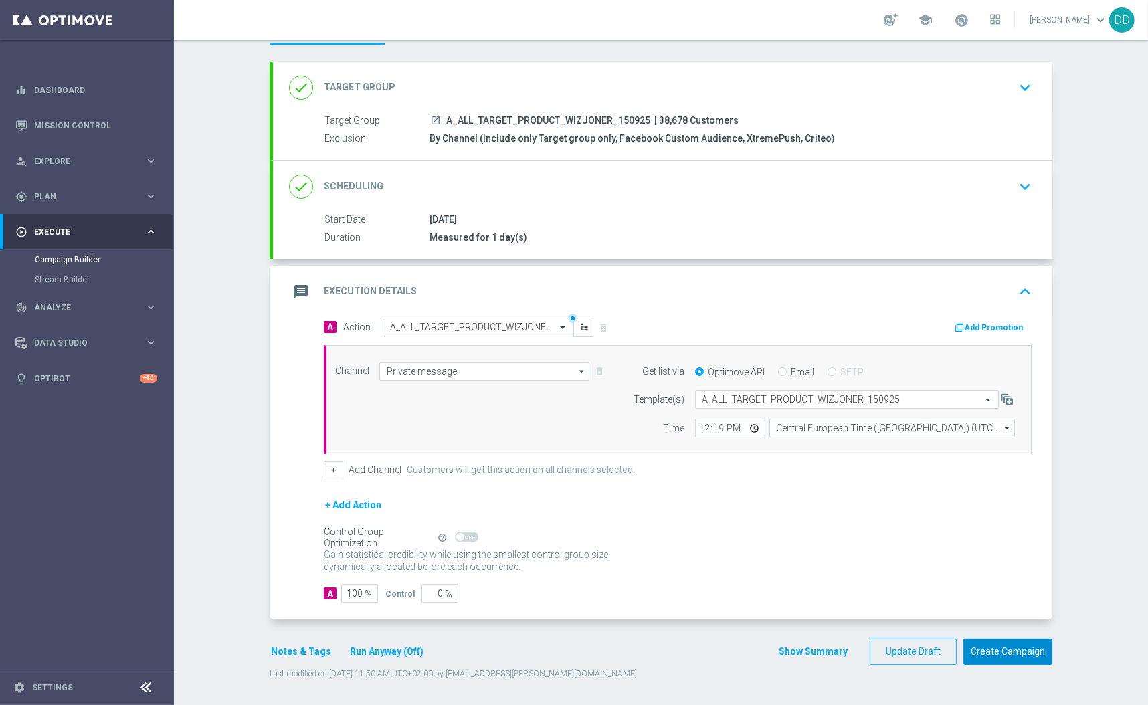
click at [1012, 656] on button "Create Campaign" at bounding box center [1007, 652] width 89 height 26
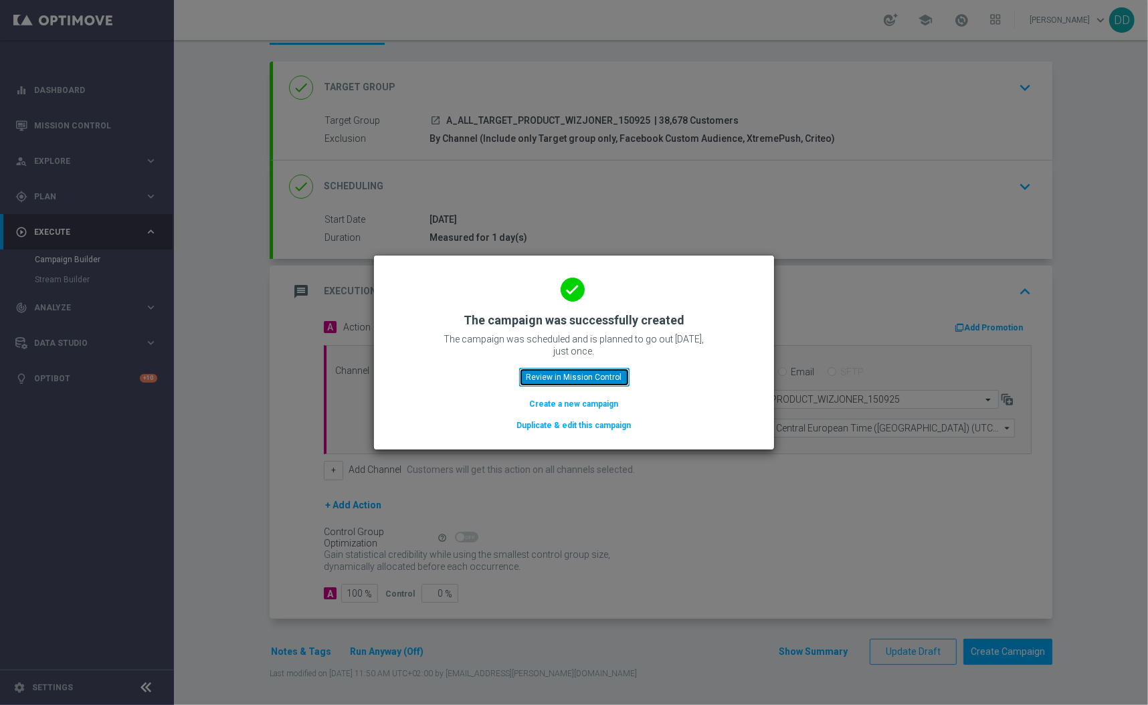
click at [612, 379] on button "Review in Mission Control" at bounding box center [574, 377] width 110 height 19
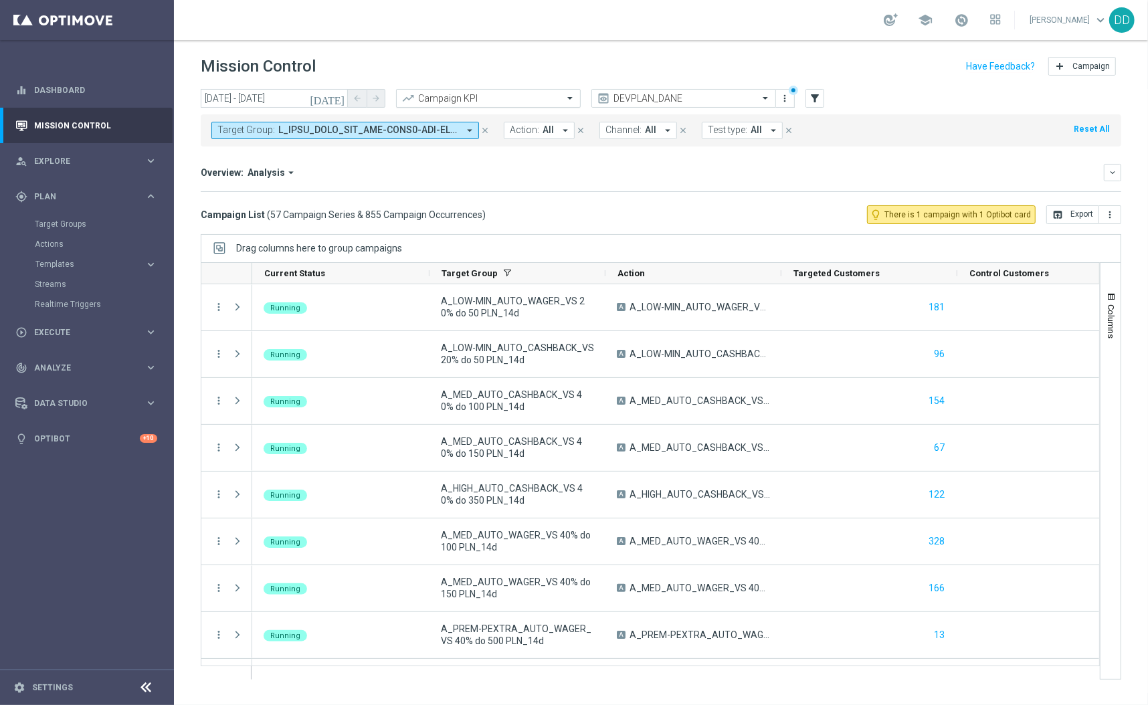
click at [527, 95] on input "text" at bounding box center [474, 98] width 143 height 11
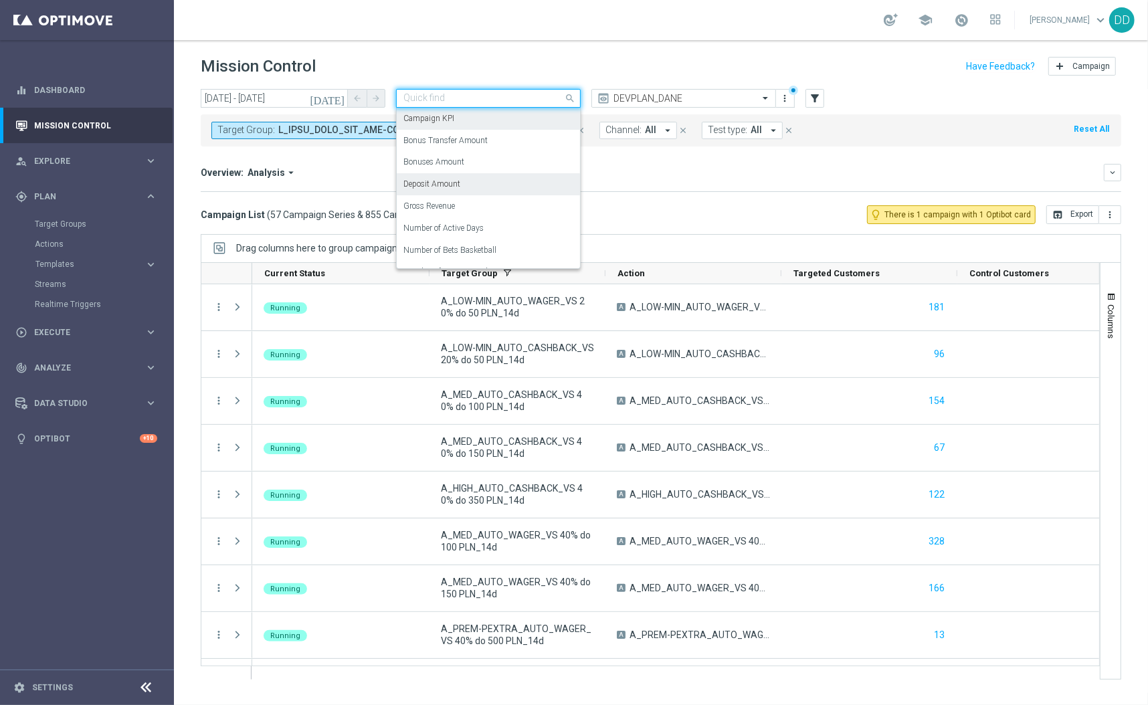
click at [499, 187] on div "Deposit Amount" at bounding box center [488, 184] width 170 height 22
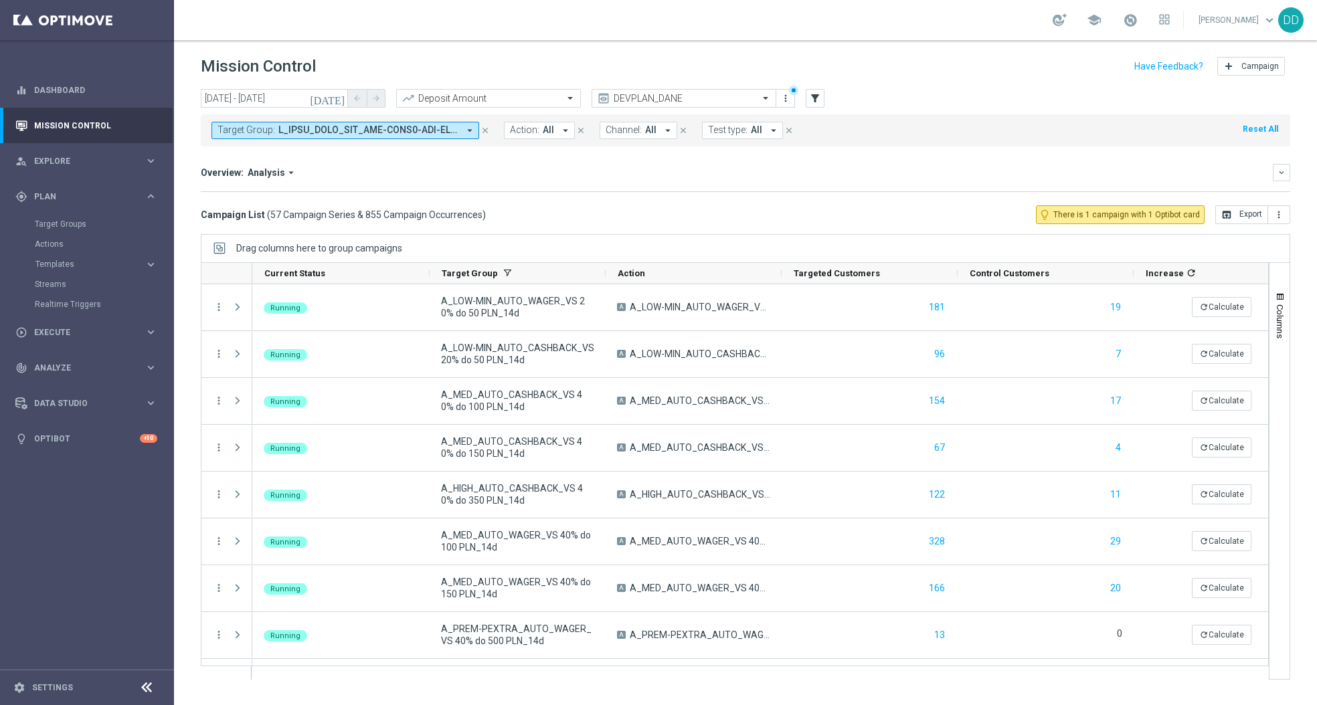
click at [159, 684] on footer "settings Settings" at bounding box center [87, 687] width 174 height 35
click at [155, 691] on div at bounding box center [146, 688] width 25 height 21
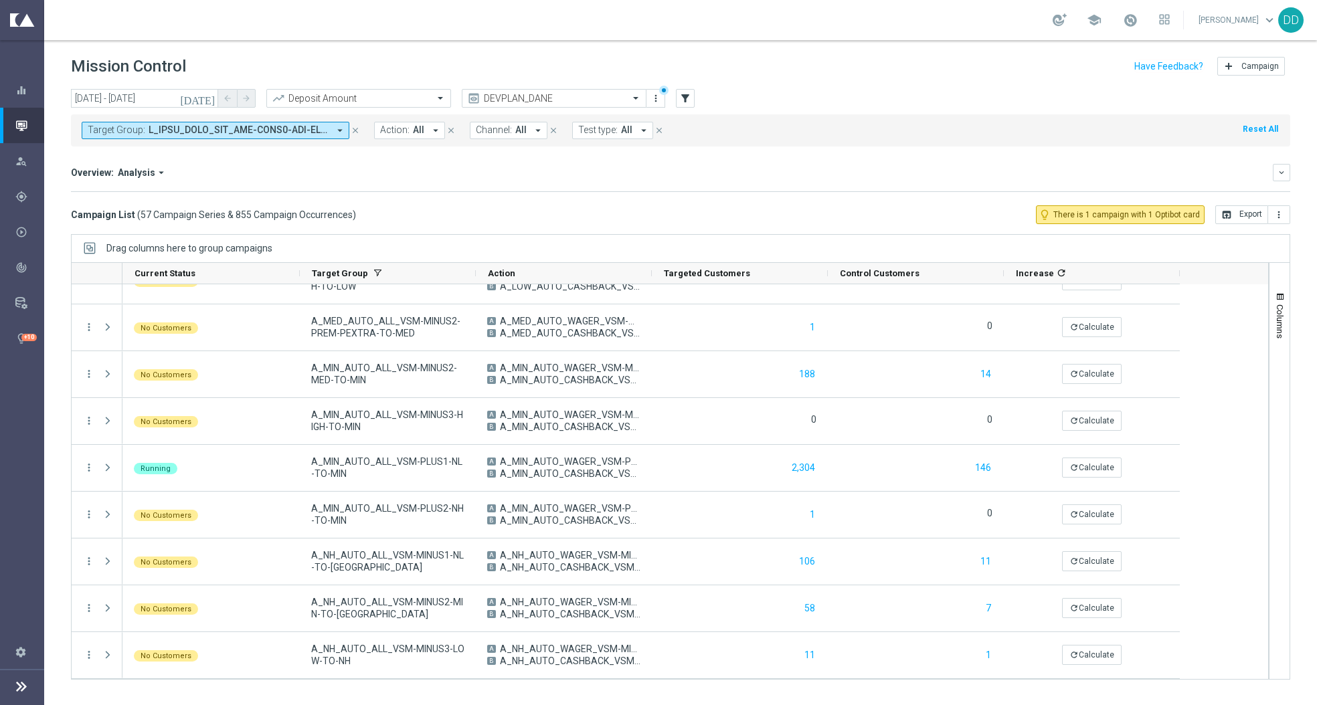
scroll to position [892, 0]
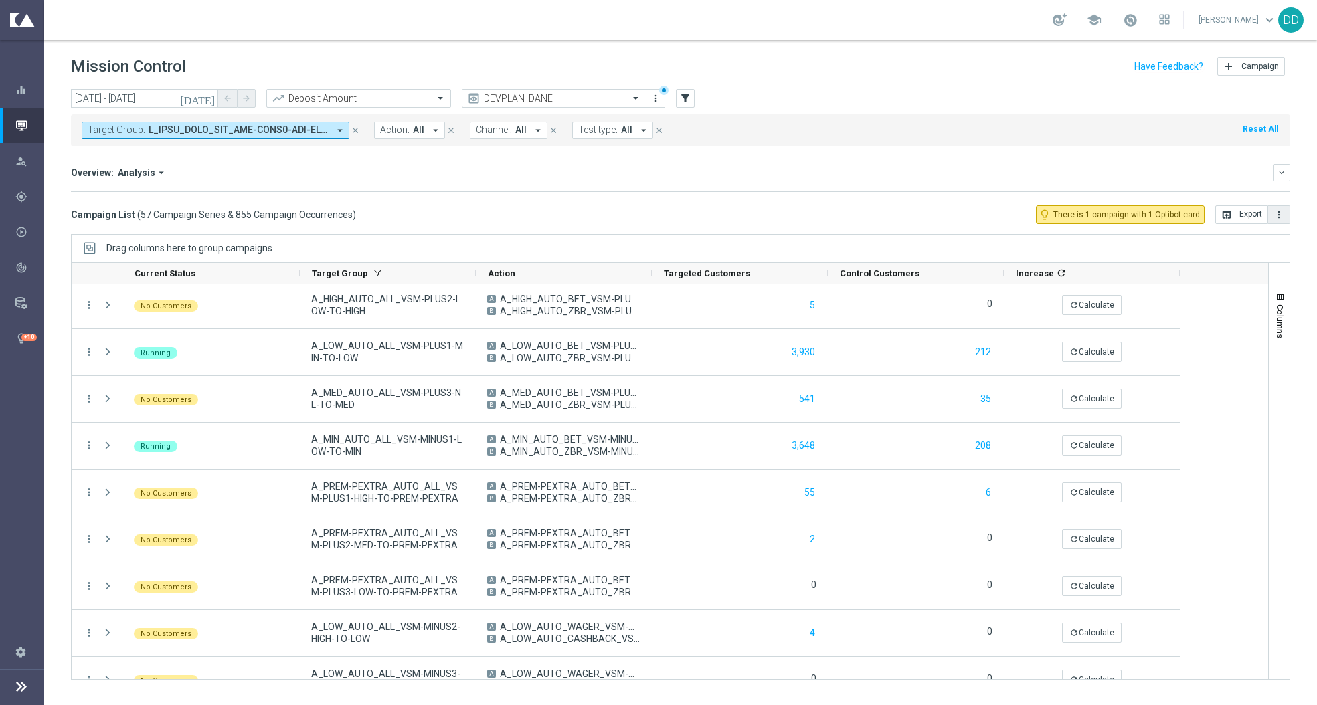
click at [1147, 215] on icon "more_vert" at bounding box center [1278, 214] width 11 height 11
drag, startPoint x: 1266, startPoint y: 238, endPoint x: 1246, endPoint y: 219, distance: 27.4
click at [1147, 219] on span "open_in_browser Export more_vert Export with occurrences" at bounding box center [1252, 214] width 75 height 19
click at [1147, 219] on button "open_in_browser Export" at bounding box center [1241, 214] width 53 height 19
click at [1056, 269] on icon "refresh" at bounding box center [1061, 273] width 11 height 11
